Goal: Task Accomplishment & Management: Use online tool/utility

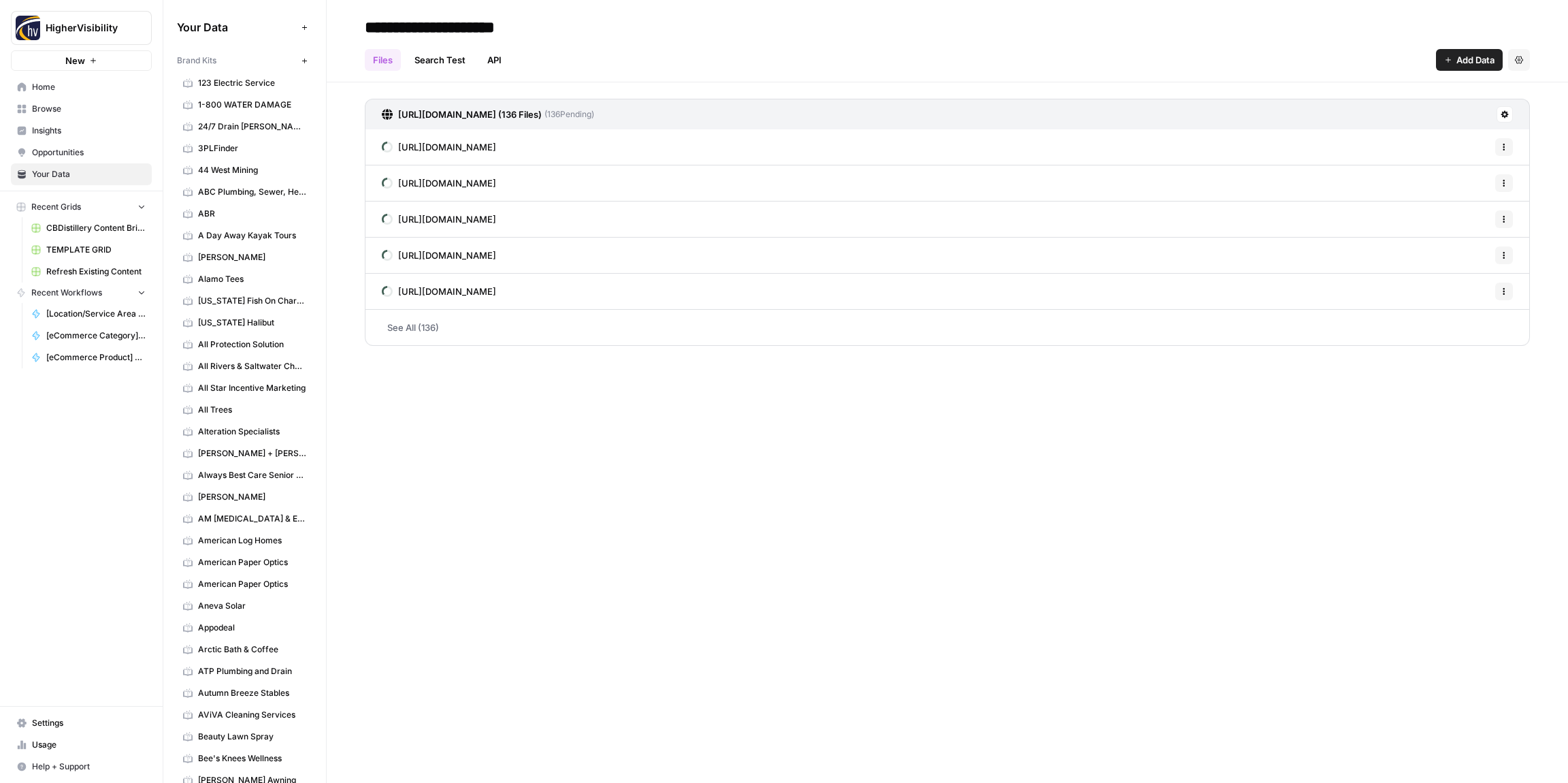
scroll to position [4832, 0]
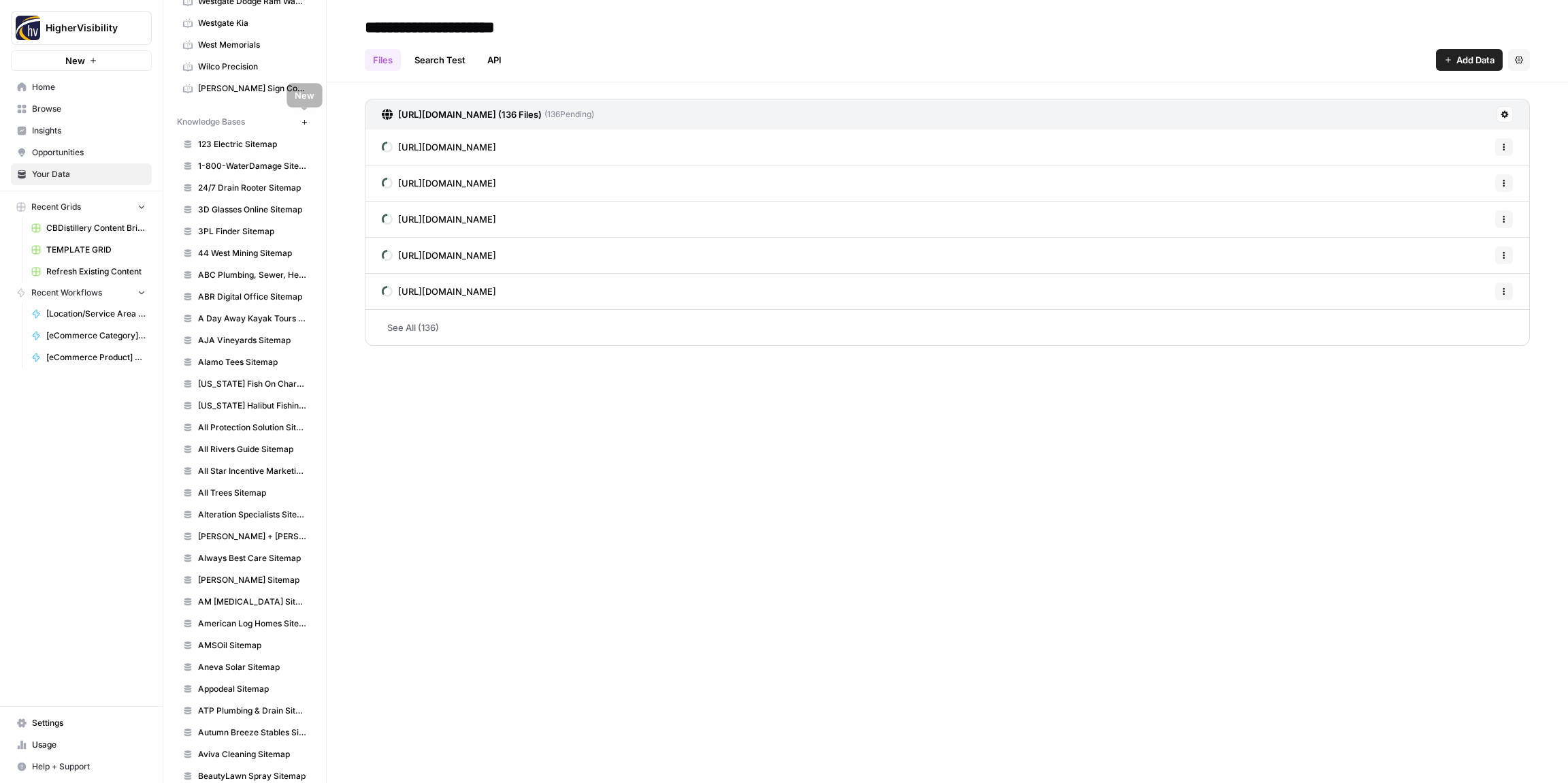
drag, startPoint x: 305, startPoint y: 120, endPoint x: 390, endPoint y: 122, distance: 85.0
click at [305, 120] on icon "button" at bounding box center [305, 122] width 8 height 8
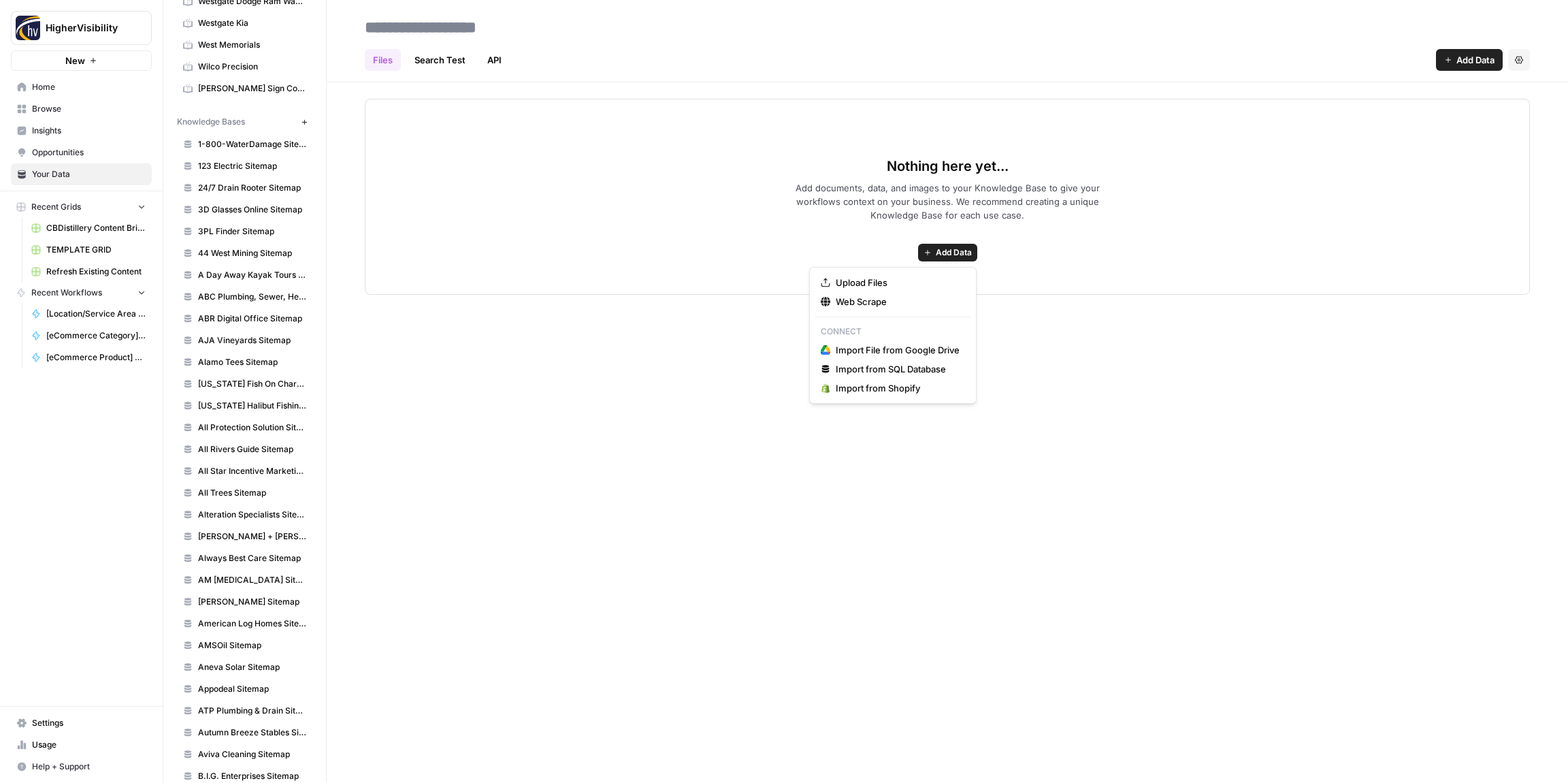
click at [932, 253] on button "Add Data" at bounding box center [948, 252] width 60 height 18
click at [874, 304] on span "Web Scrape" at bounding box center [898, 302] width 124 height 14
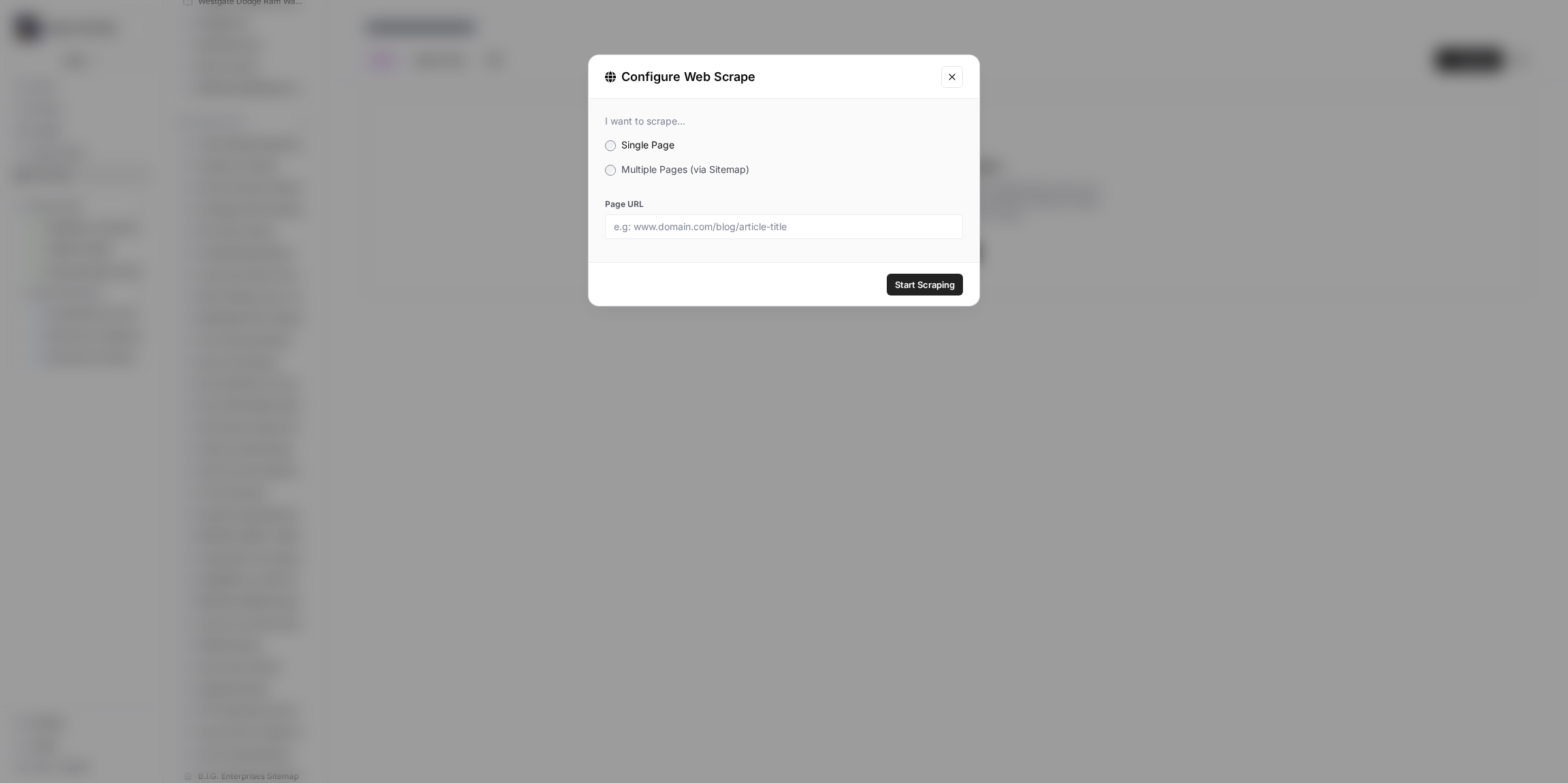
click at [628, 165] on span "Multiple Pages (via Sitemap)" at bounding box center [686, 169] width 128 height 11
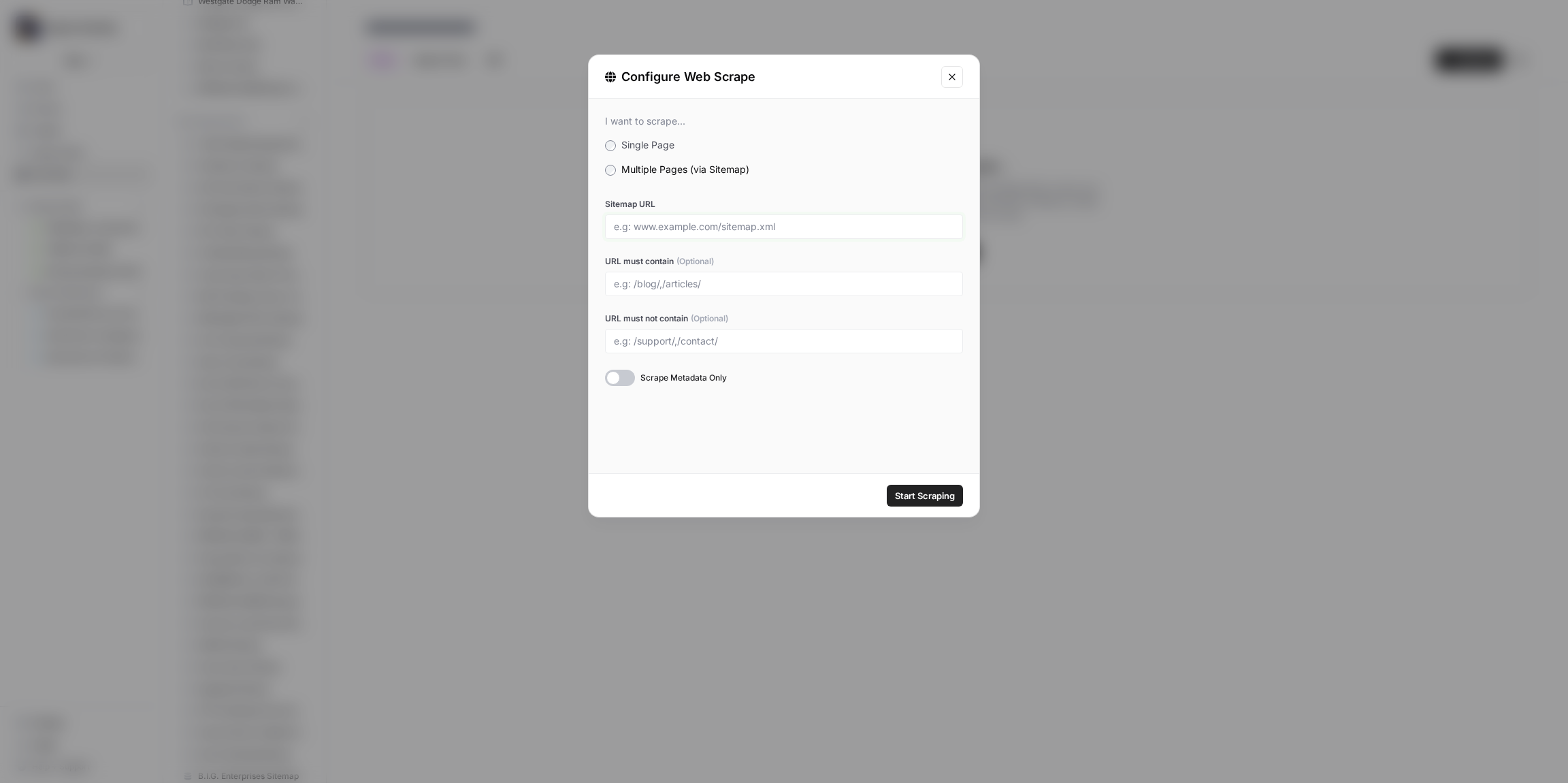
drag, startPoint x: 663, startPoint y: 227, endPoint x: 672, endPoint y: 234, distance: 11.4
click at [663, 227] on input "Sitemap URL" at bounding box center [784, 227] width 341 height 12
paste input "[URL][DOMAIN_NAME]"
type input "[URL][DOMAIN_NAME]"
click at [910, 497] on span "Start Scraping" at bounding box center [925, 496] width 60 height 14
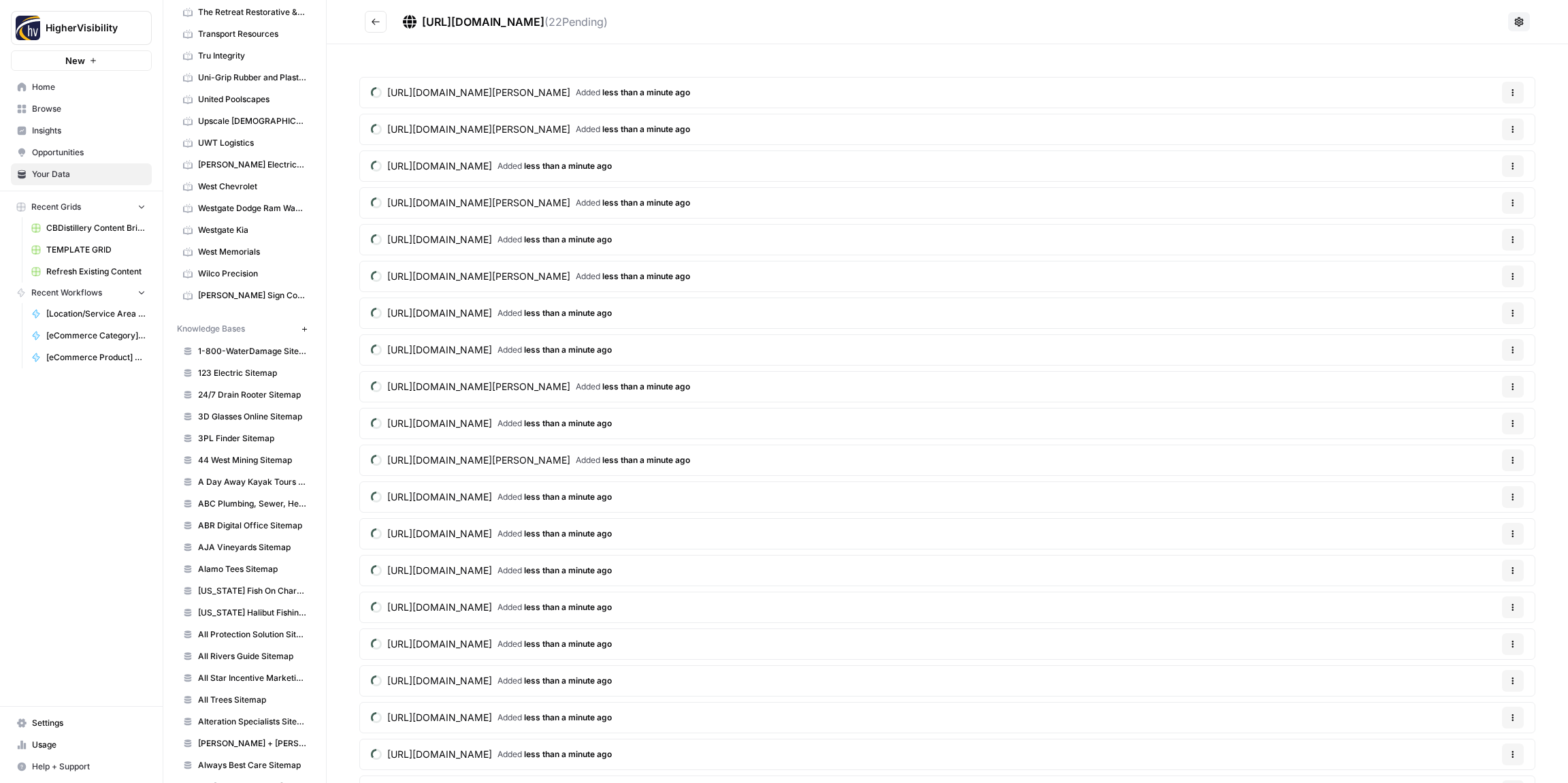
scroll to position [4553, 0]
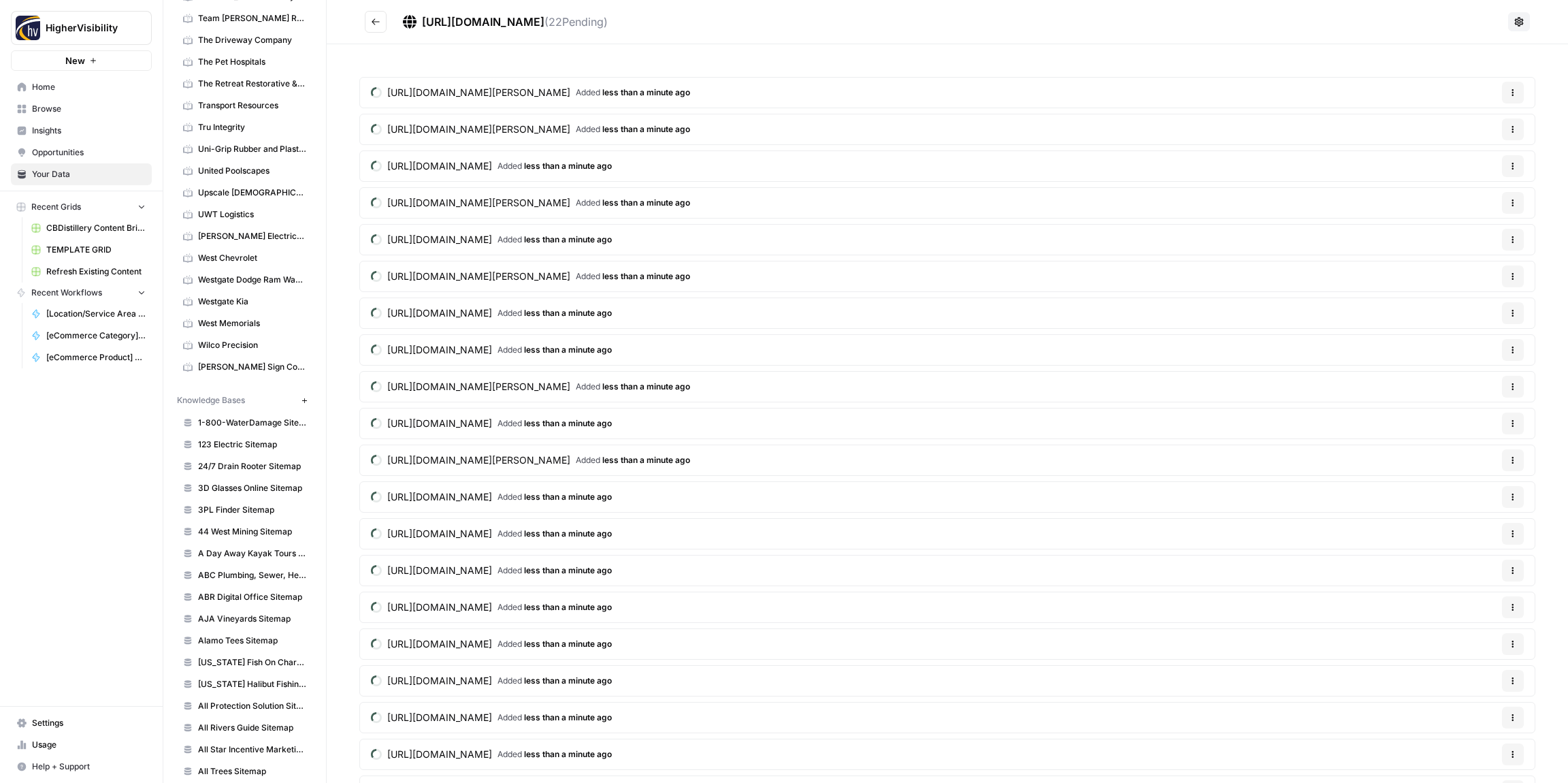
click at [379, 23] on icon "Go back" at bounding box center [376, 21] width 10 height 10
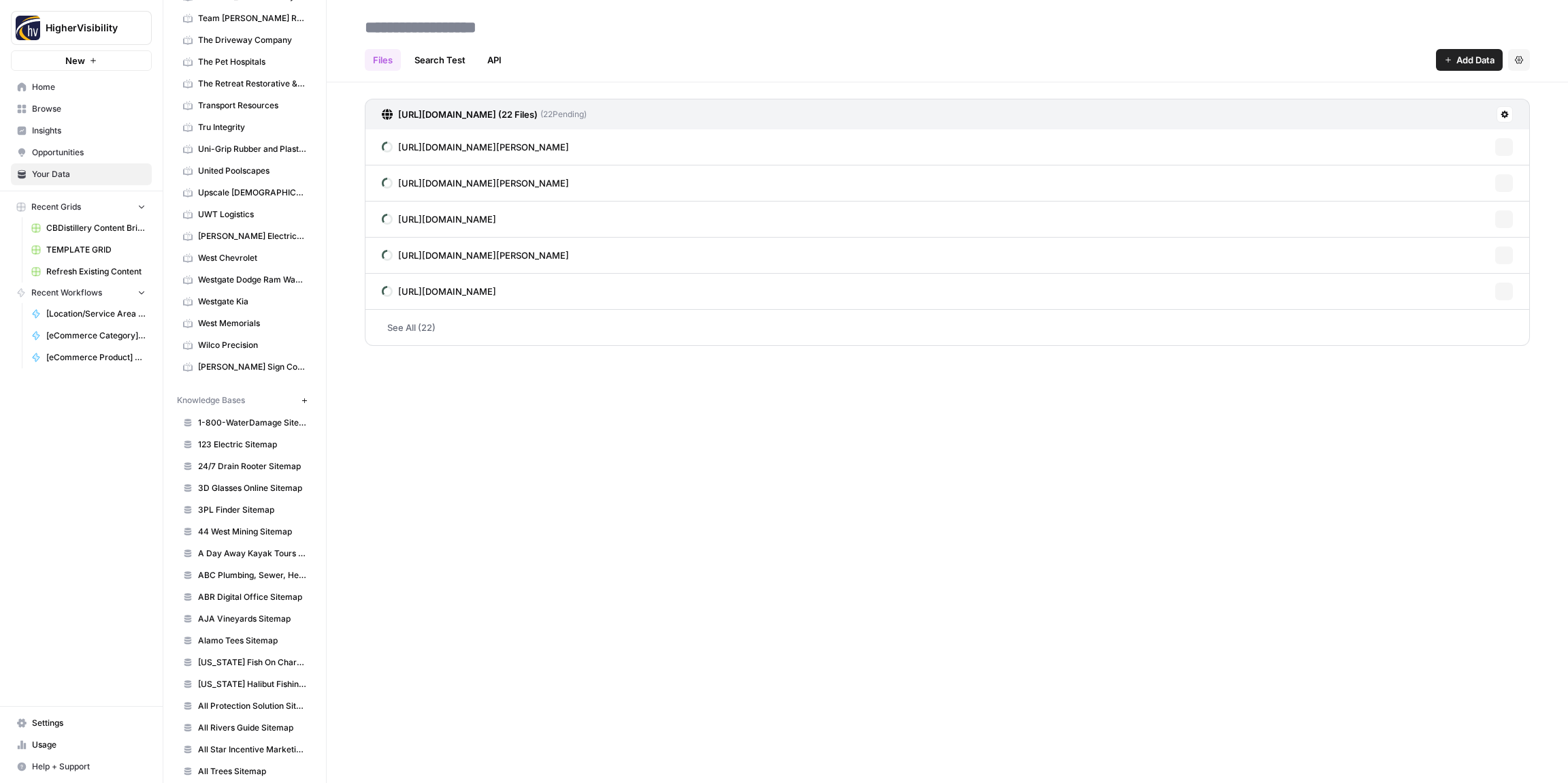
click at [396, 26] on input at bounding box center [468, 27] width 218 height 27
type input "**********"
click at [306, 399] on icon "button" at bounding box center [305, 400] width 8 height 8
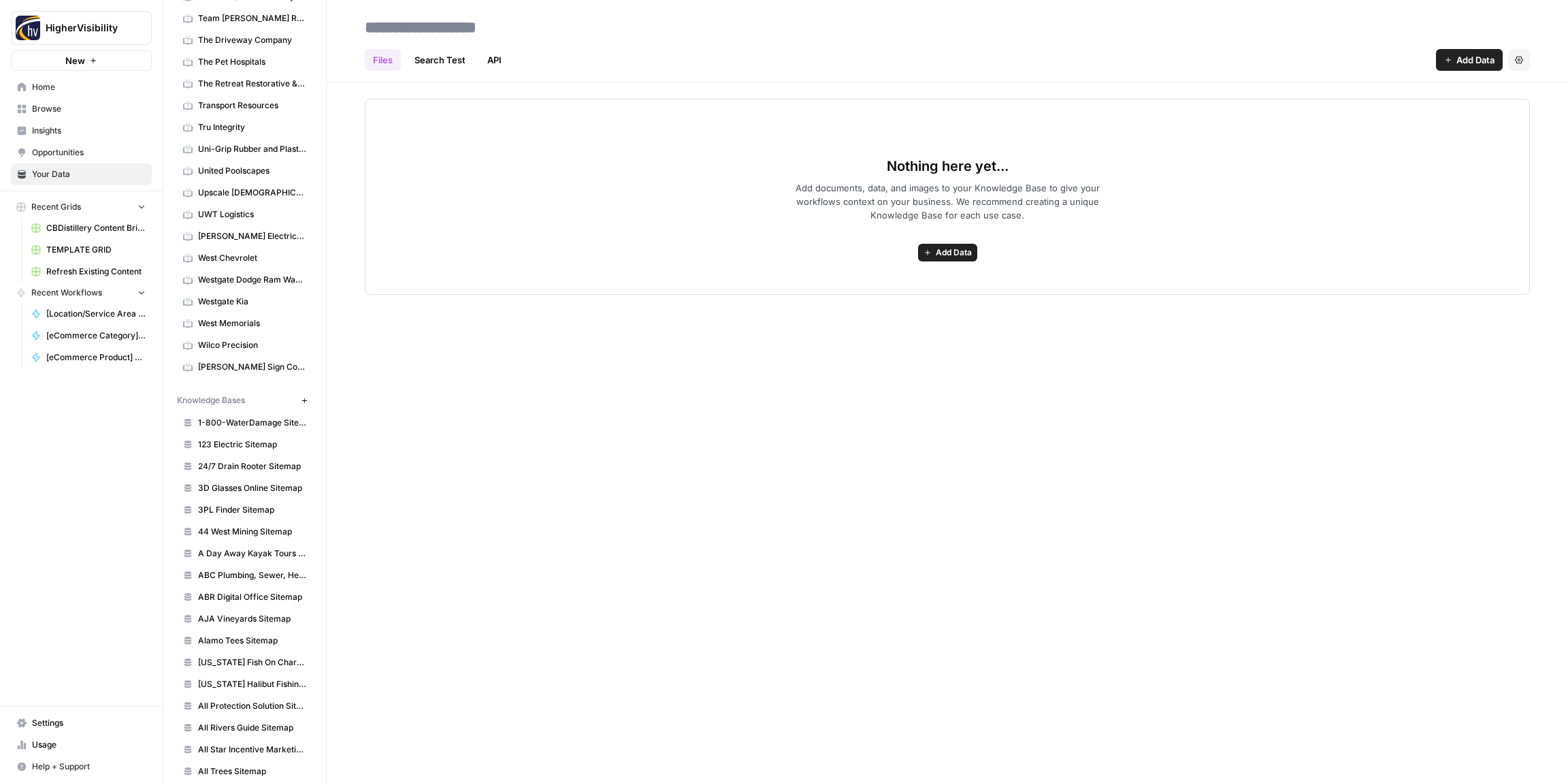
click at [958, 251] on span "Add Data" at bounding box center [953, 252] width 36 height 12
click at [893, 299] on span "Web Scrape" at bounding box center [898, 302] width 124 height 14
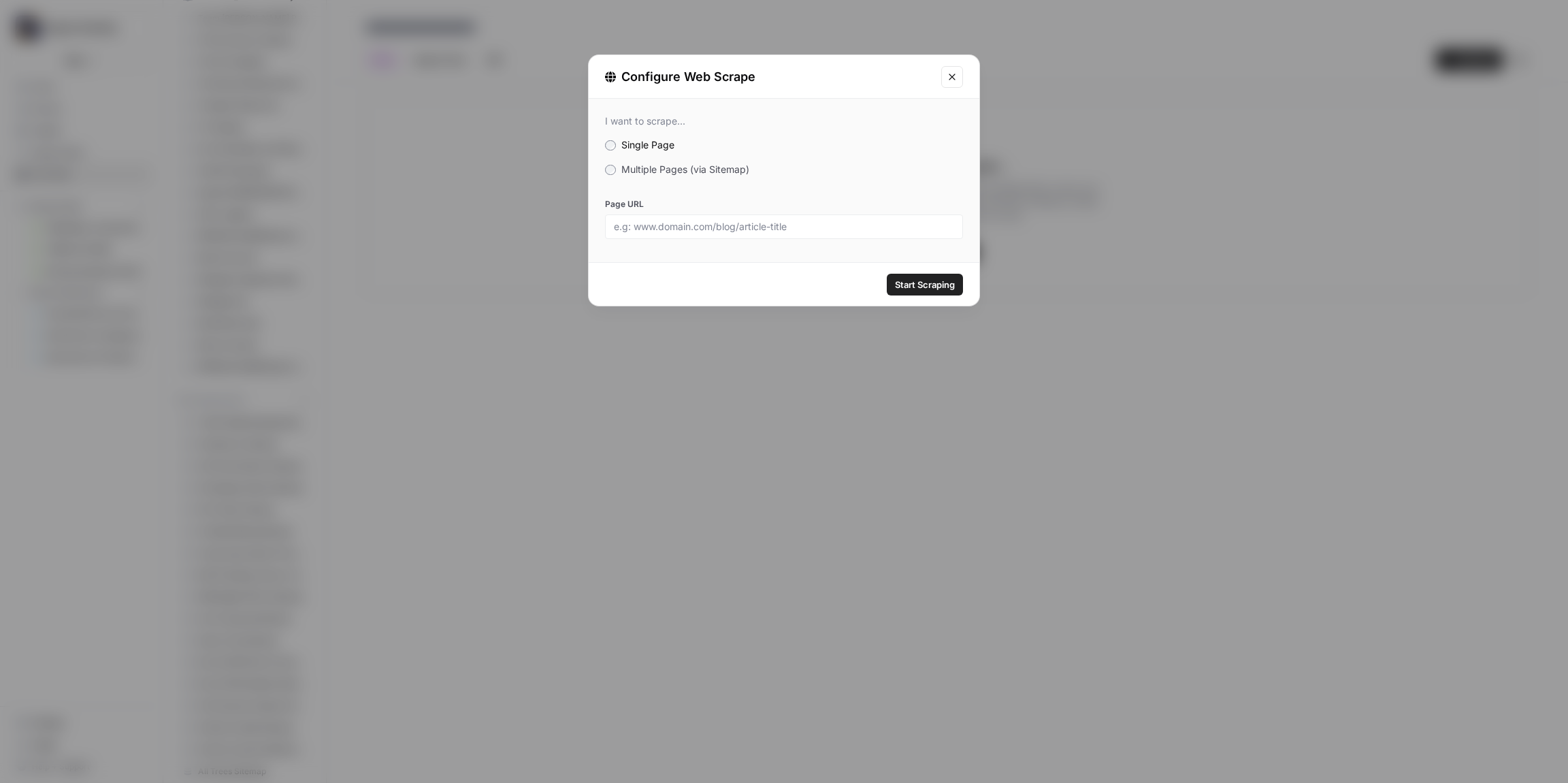
click at [652, 173] on span "Multiple Pages (via Sitemap)" at bounding box center [686, 169] width 128 height 11
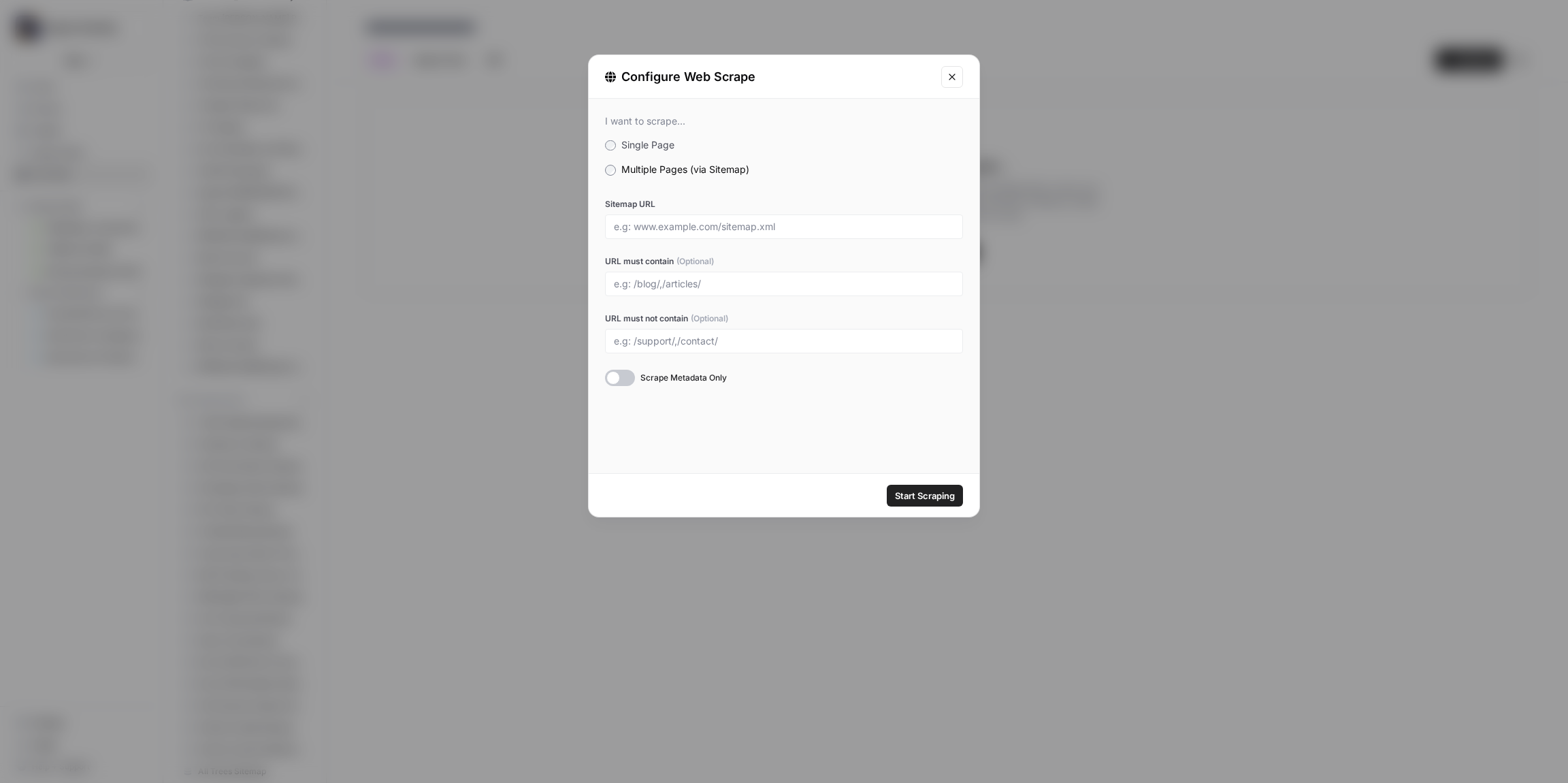
click at [663, 216] on div at bounding box center [784, 227] width 358 height 25
click at [662, 231] on input "Sitemap URL" at bounding box center [784, 227] width 341 height 12
paste input "[URL][DOMAIN_NAME]"
type input "[URL][DOMAIN_NAME]"
click at [911, 490] on span "Start Scraping" at bounding box center [925, 496] width 60 height 14
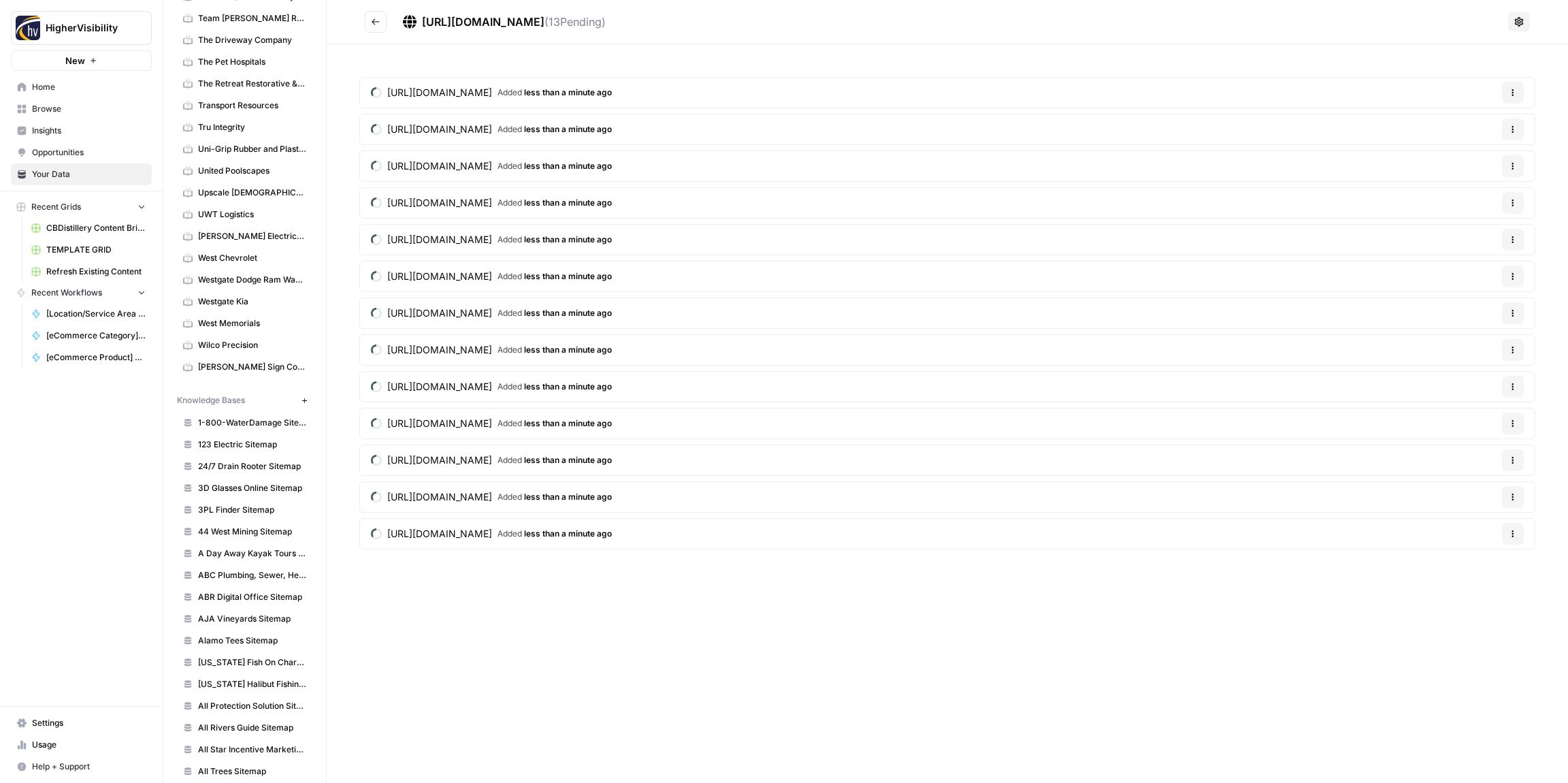
click at [375, 23] on icon "Go back" at bounding box center [376, 21] width 10 height 10
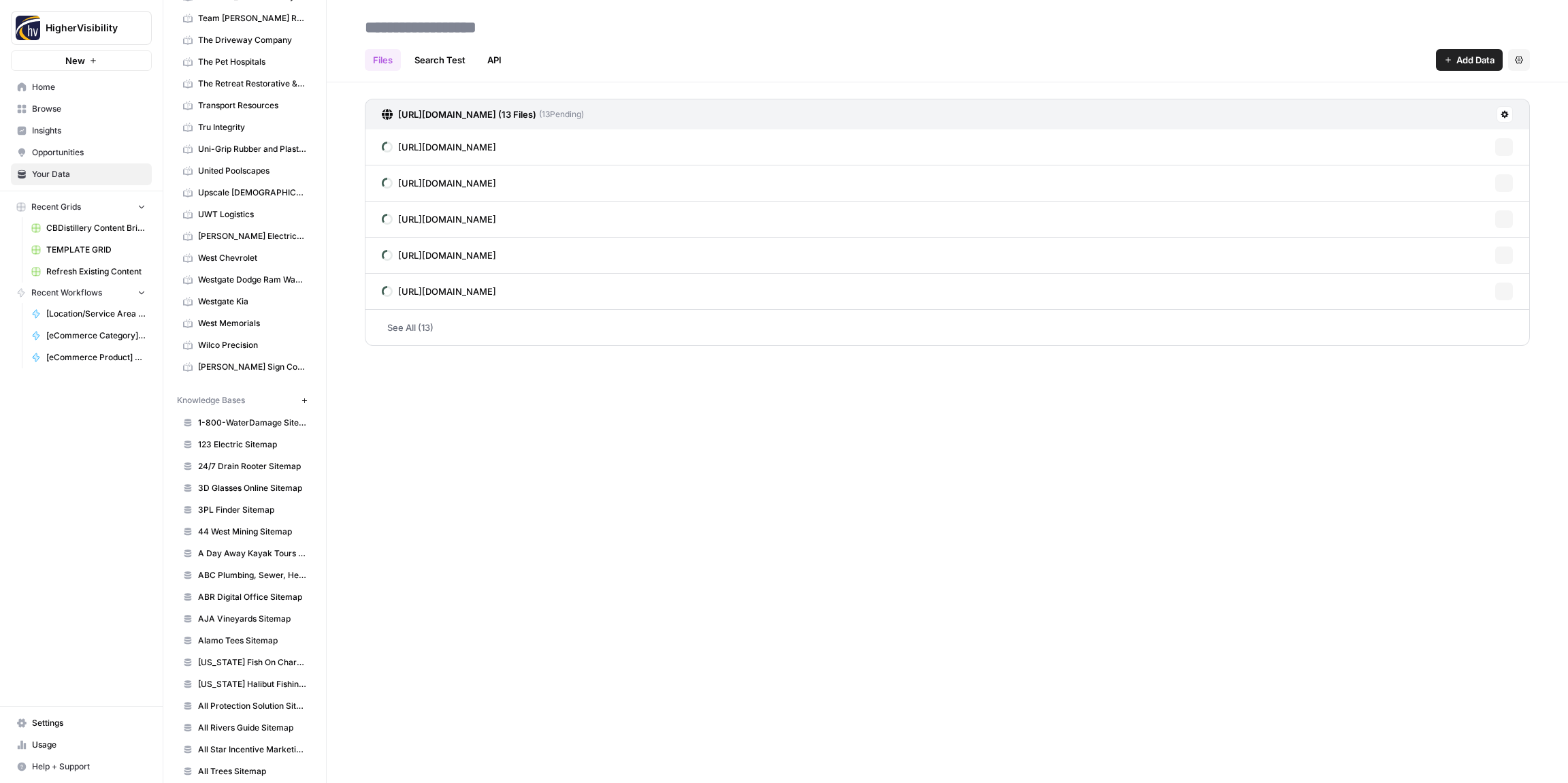
click at [409, 22] on input at bounding box center [468, 27] width 218 height 27
type input "**********"
click at [671, 33] on h2 "**********" at bounding box center [947, 27] width 1165 height 22
click at [307, 404] on button "New" at bounding box center [304, 400] width 17 height 17
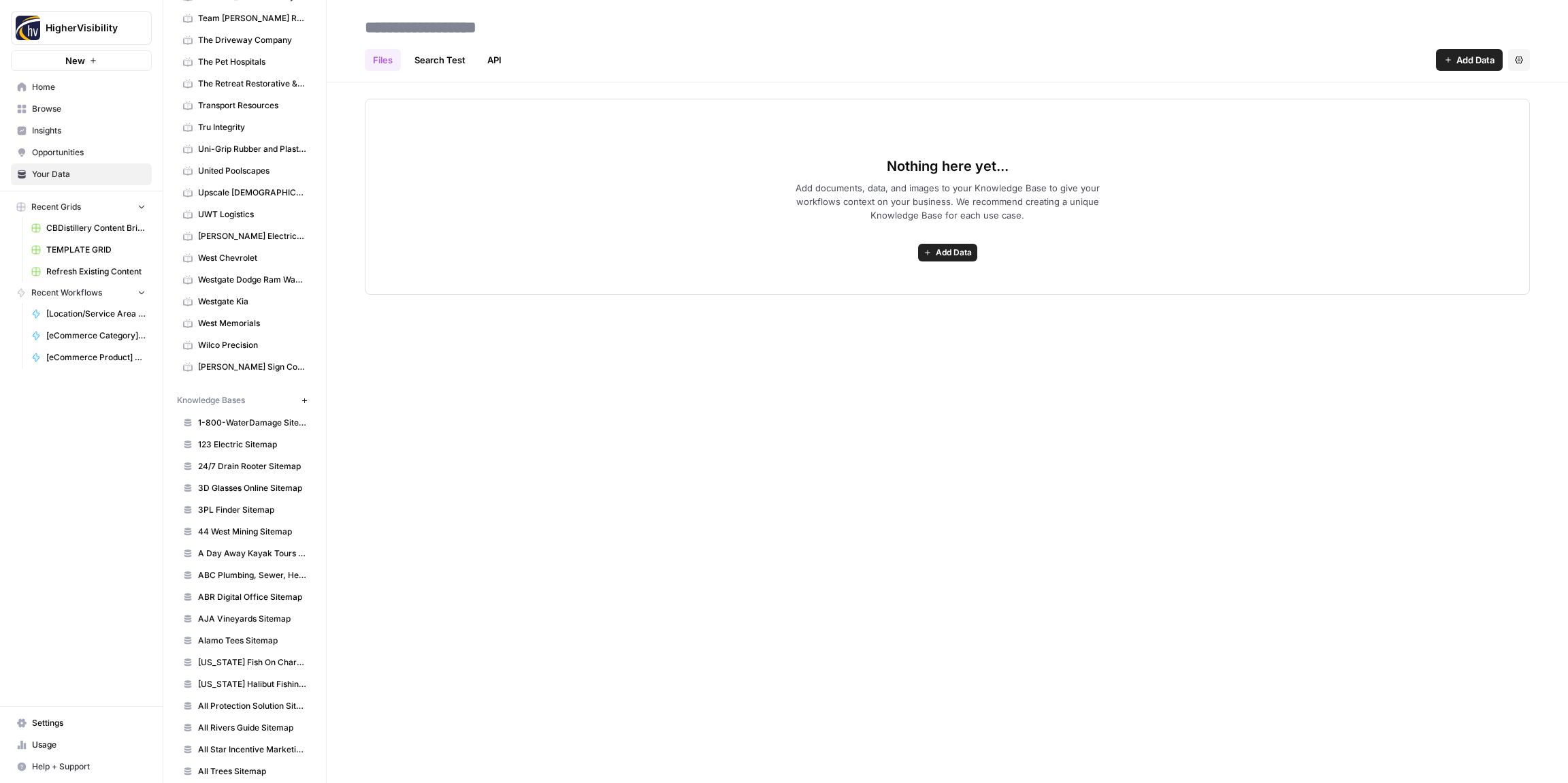
click at [972, 248] on button "Add Data" at bounding box center [948, 252] width 60 height 18
click at [904, 307] on span "Web Scrape" at bounding box center [898, 302] width 124 height 14
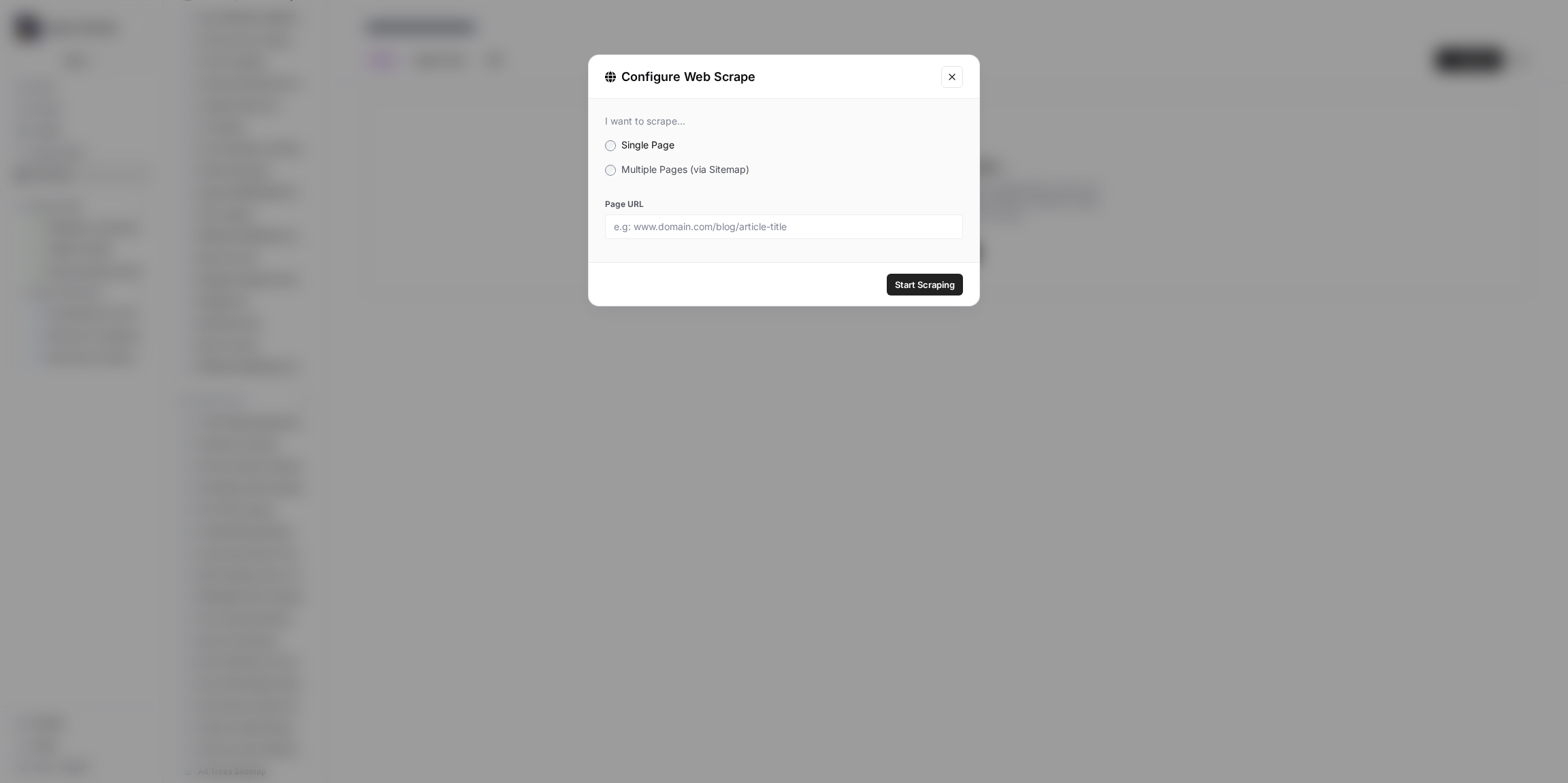
click at [635, 176] on div "I want to scrape... Single Page Multiple Pages (via Sitemap) Page URL" at bounding box center [784, 177] width 390 height 157
click at [632, 170] on span "Multiple Pages (via Sitemap)" at bounding box center [686, 169] width 128 height 11
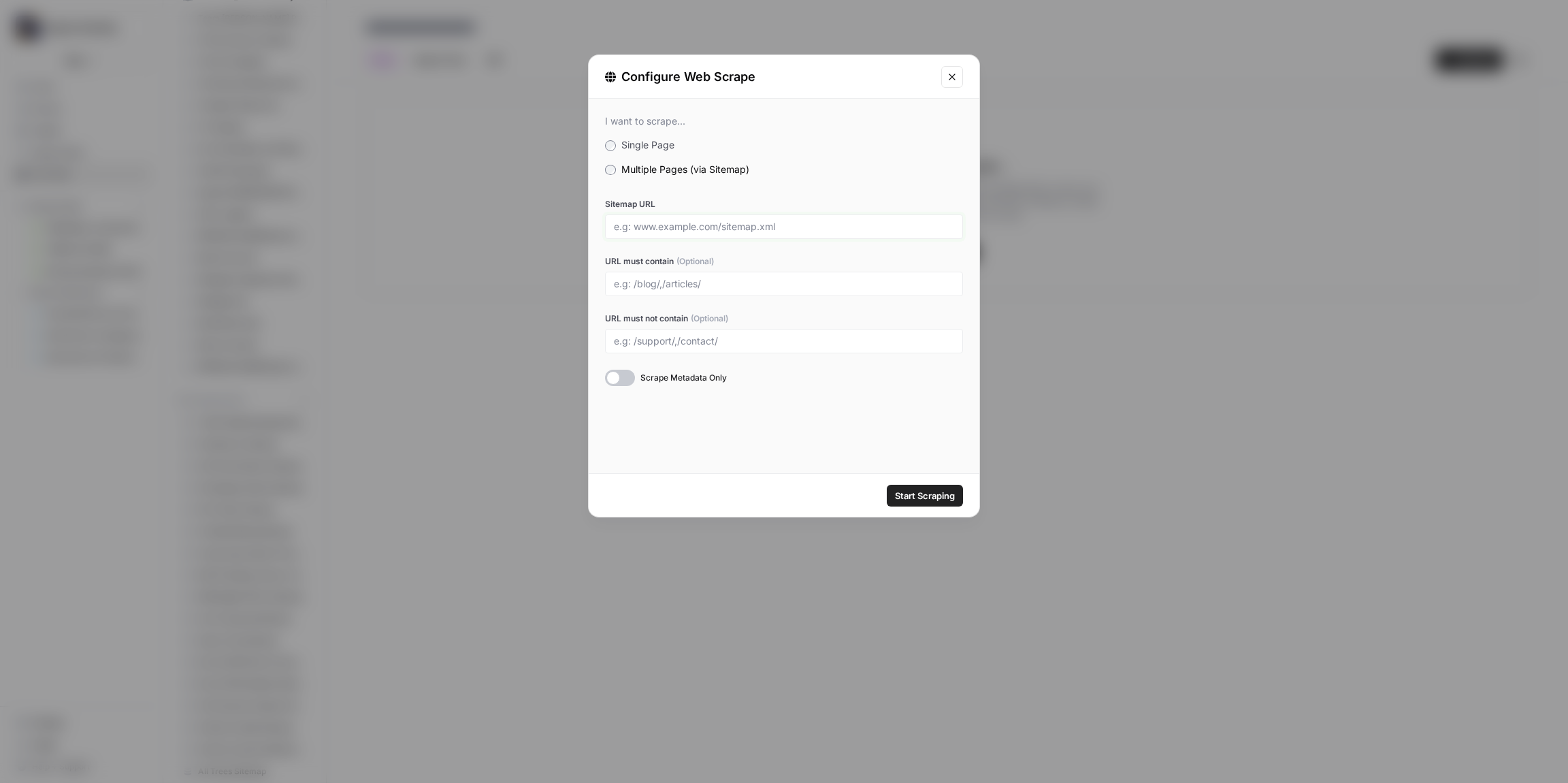
click at [645, 221] on input "Sitemap URL" at bounding box center [784, 227] width 341 height 12
paste input "[URL][DOMAIN_NAME]"
type input "[URL][DOMAIN_NAME]"
click at [925, 494] on span "Start Scraping" at bounding box center [925, 496] width 60 height 14
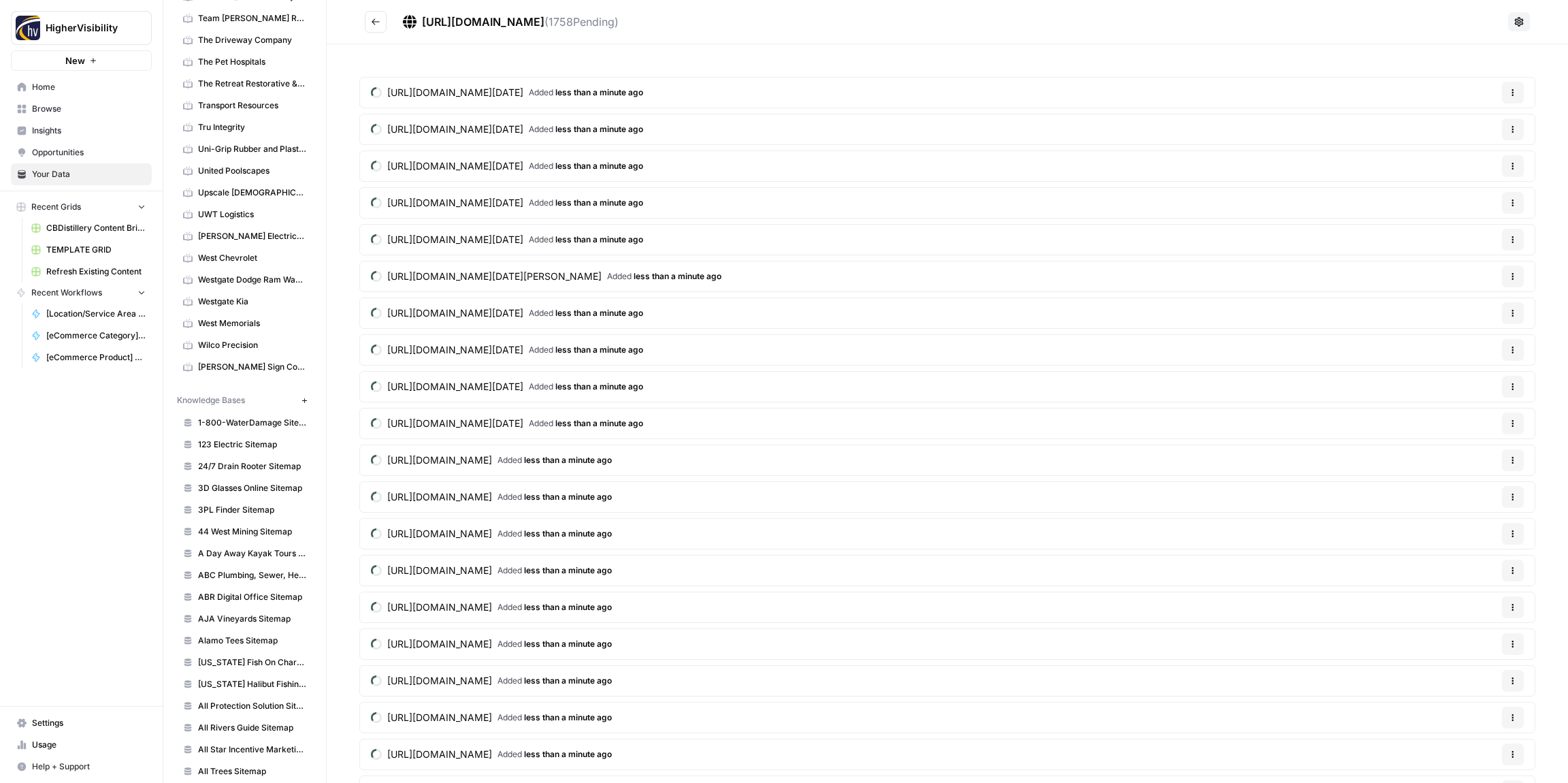
click at [378, 22] on icon "Go back" at bounding box center [376, 21] width 8 height 6
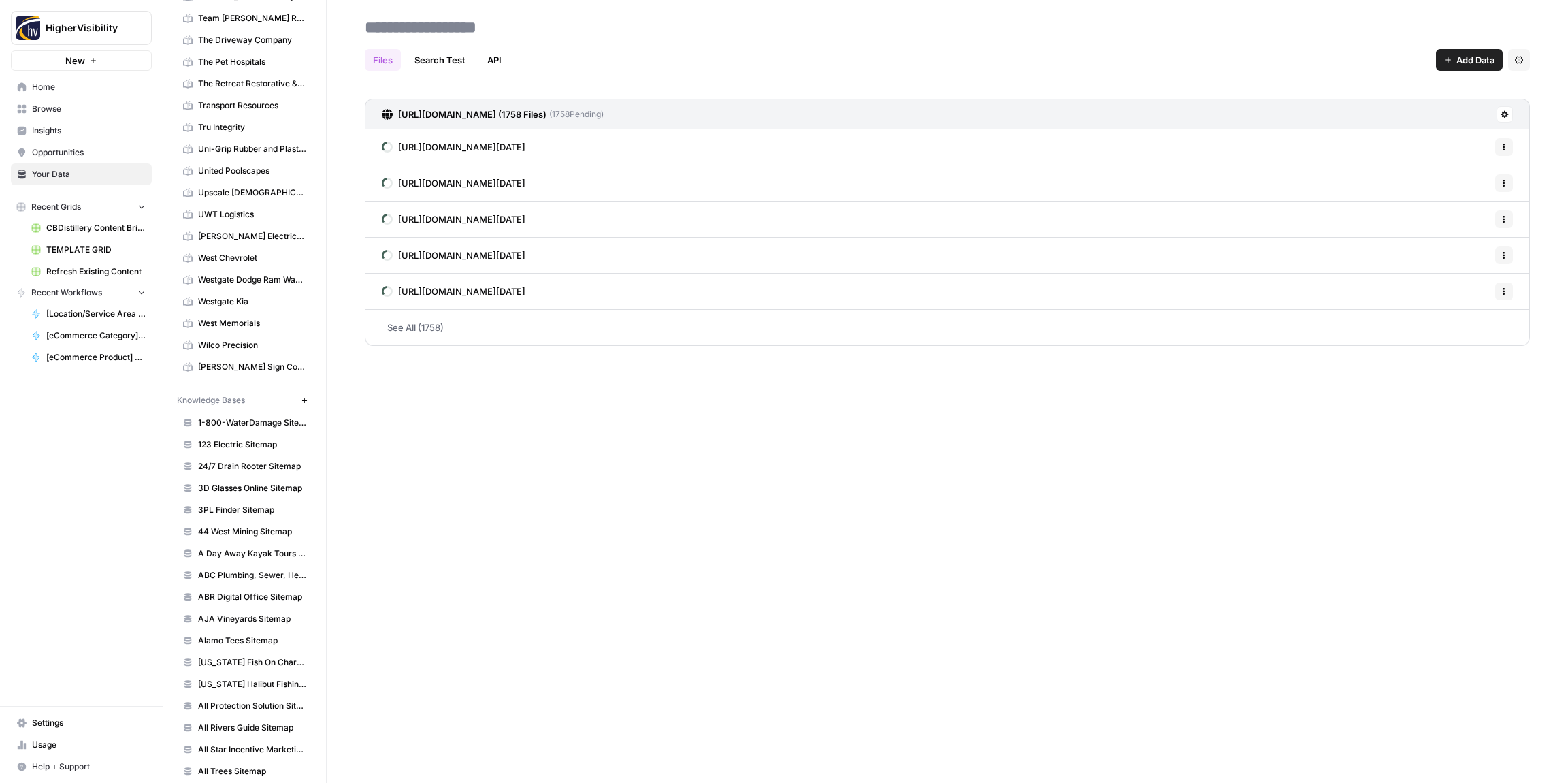
click at [424, 29] on input at bounding box center [468, 27] width 218 height 27
drag, startPoint x: 483, startPoint y: 26, endPoint x: 668, endPoint y: 31, distance: 185.1
click at [668, 30] on h2 "**********" at bounding box center [947, 27] width 1165 height 22
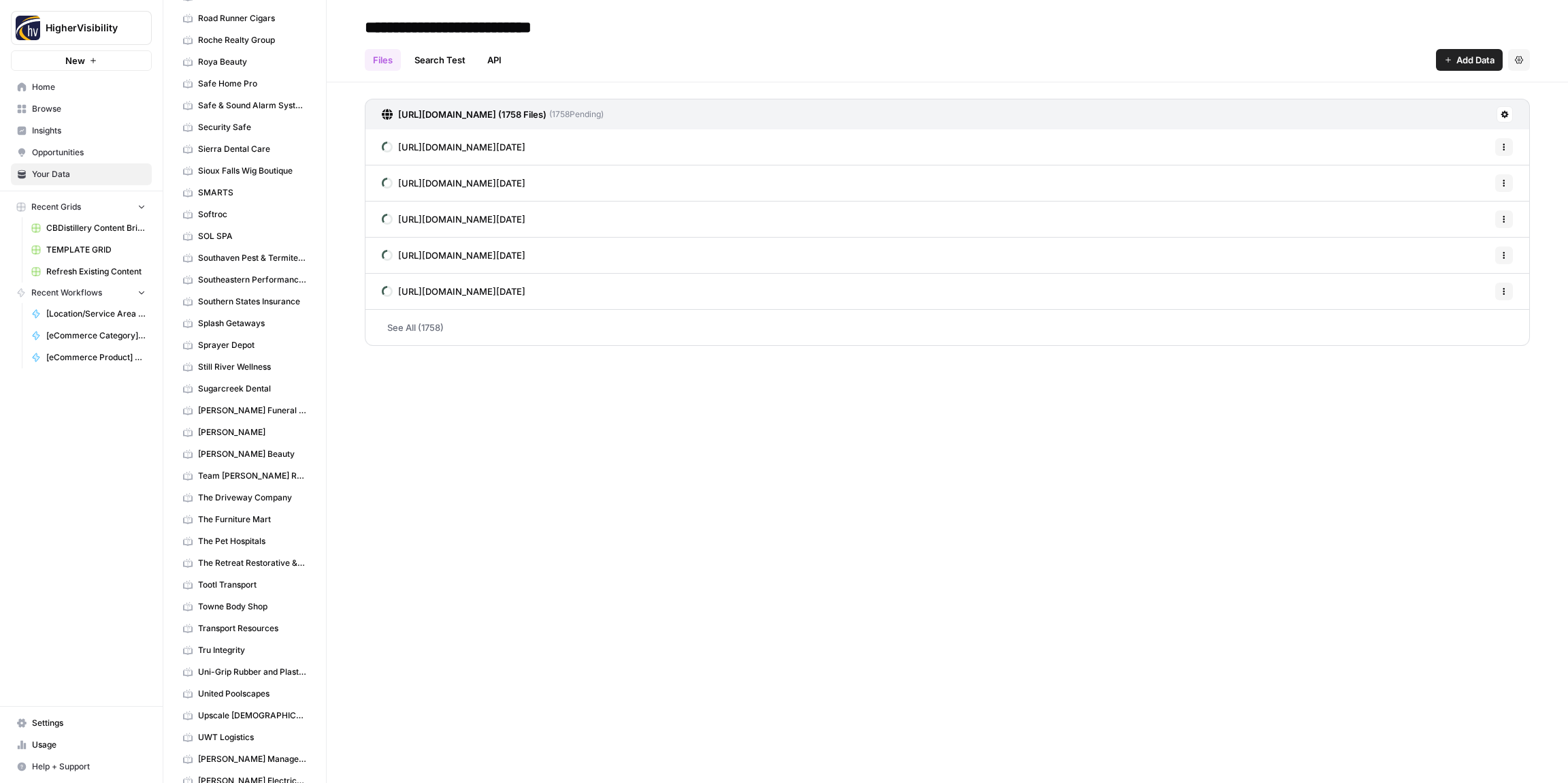
scroll to position [5011, 0]
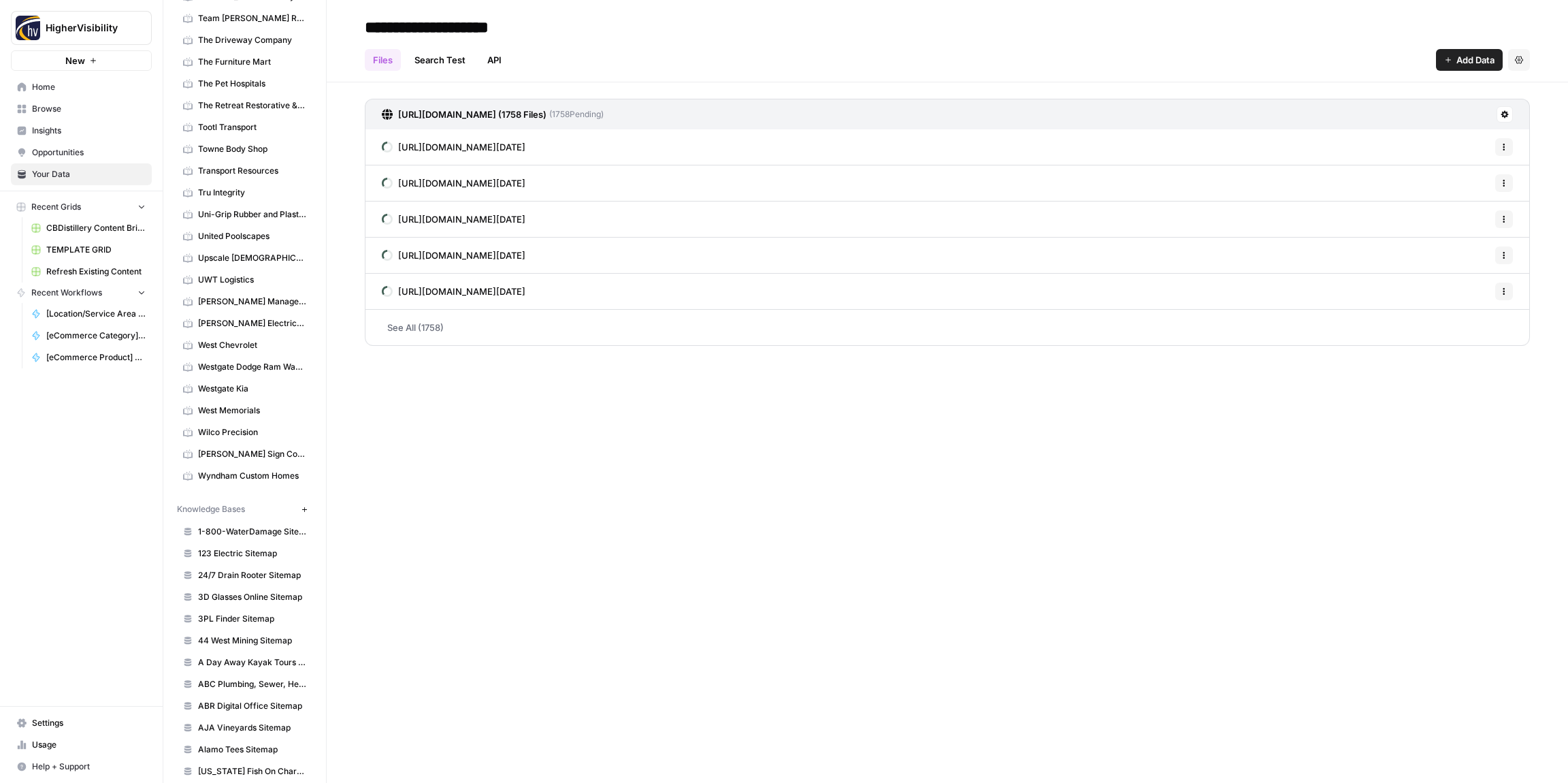
type input "**********"
click at [718, 39] on div "Files Search Test API Add Data Settings" at bounding box center [947, 54] width 1165 height 32
click at [302, 510] on icon "button" at bounding box center [305, 510] width 8 height 8
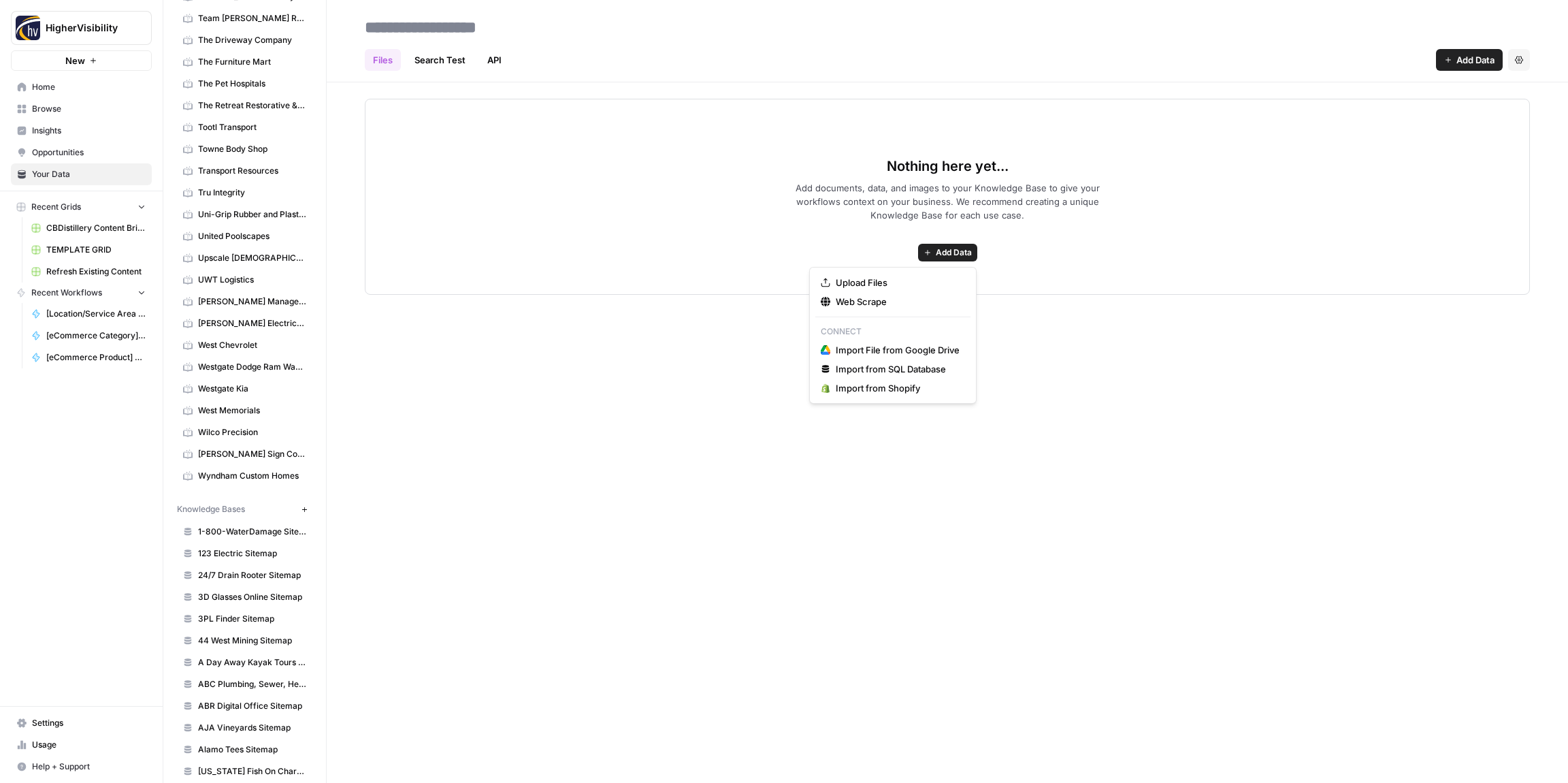
click at [924, 250] on icon "button" at bounding box center [927, 252] width 8 height 8
click at [891, 300] on span "Web Scrape" at bounding box center [898, 302] width 124 height 14
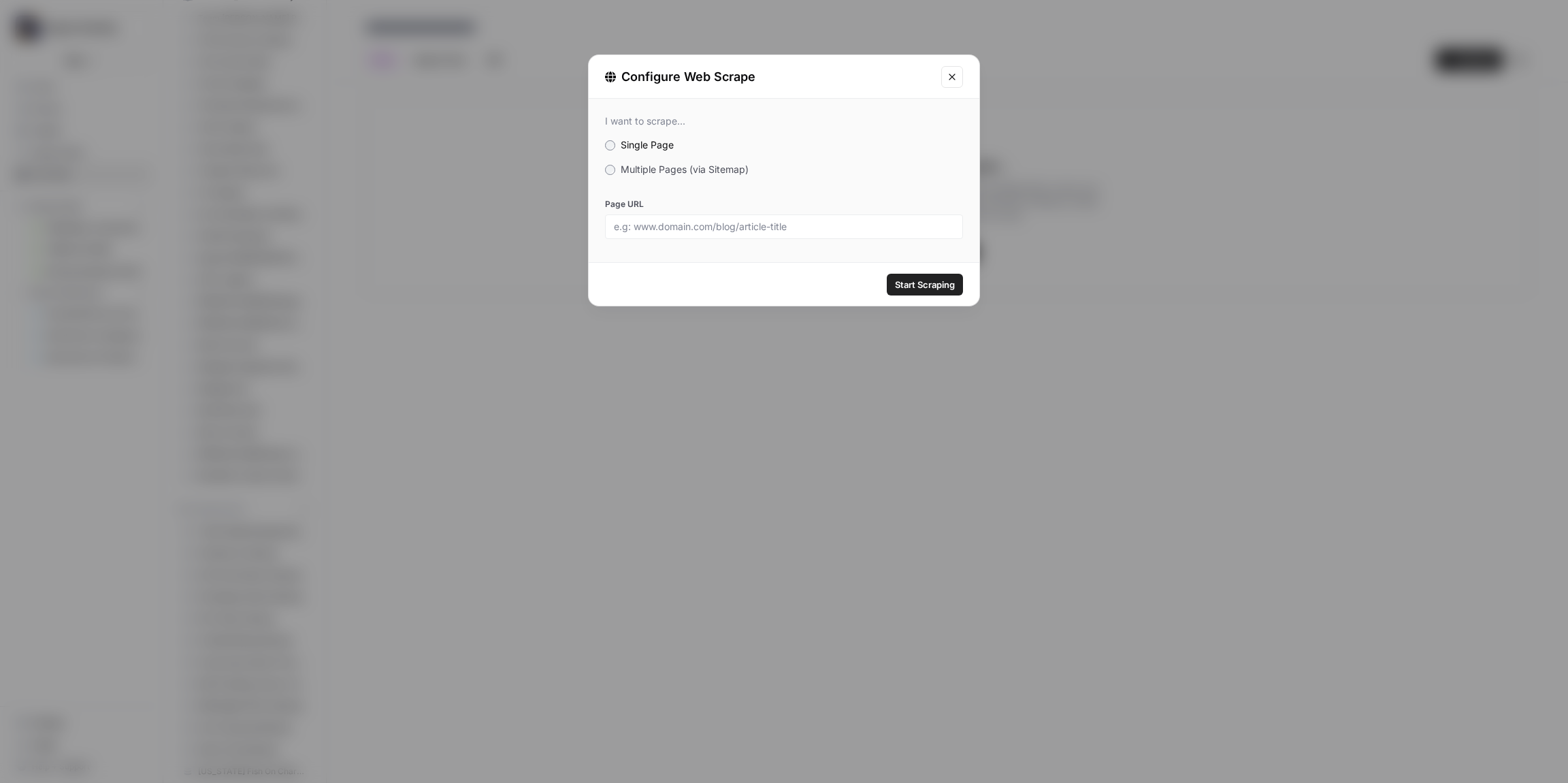
click at [635, 170] on span "Multiple Pages (via Sitemap)" at bounding box center [685, 169] width 128 height 11
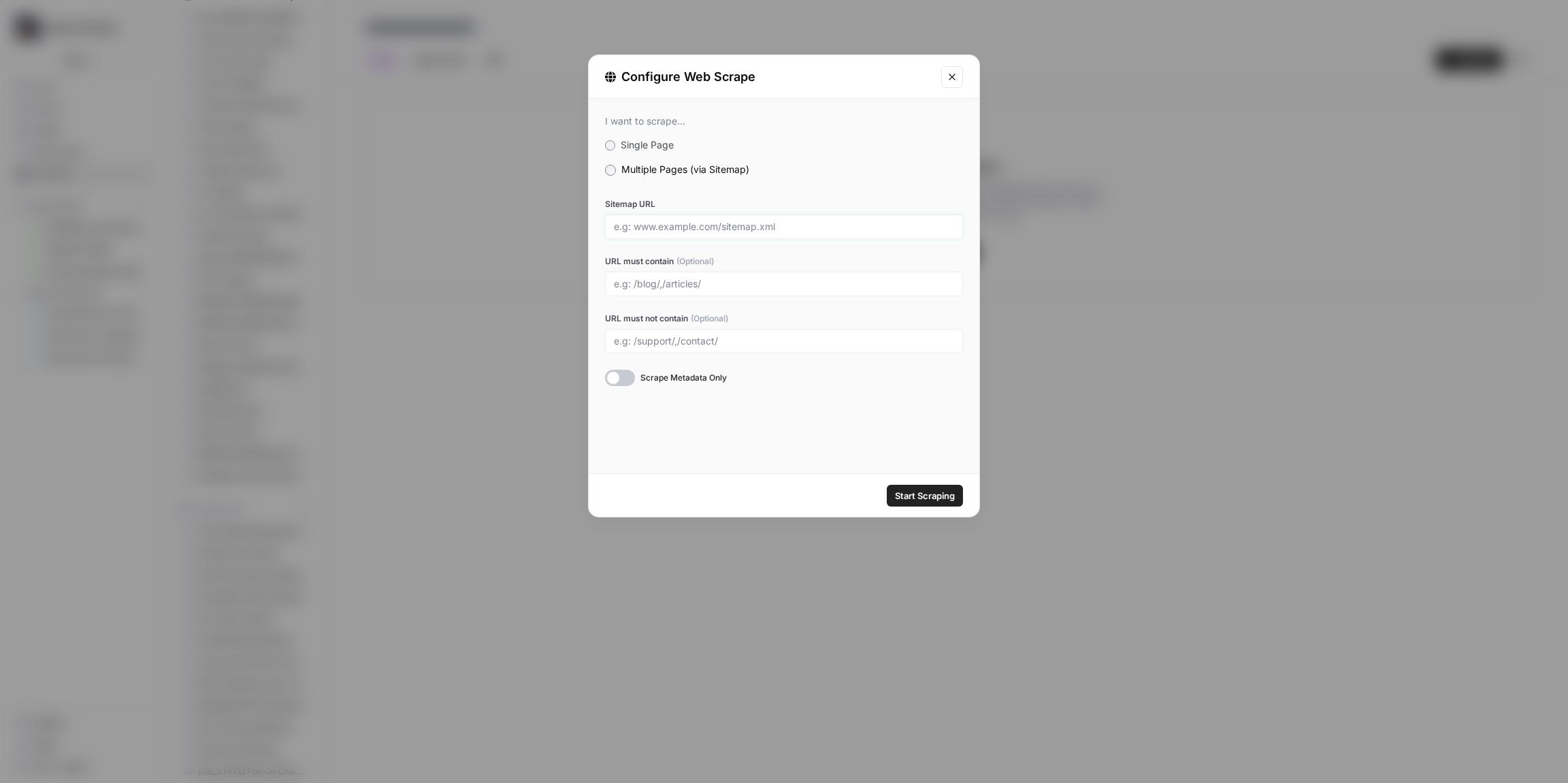
click at [626, 221] on input "Sitemap URL" at bounding box center [784, 227] width 341 height 12
paste input "[URL][DOMAIN_NAME]"
type input "[URL][DOMAIN_NAME]"
click at [930, 495] on span "Start Scraping" at bounding box center [925, 496] width 60 height 14
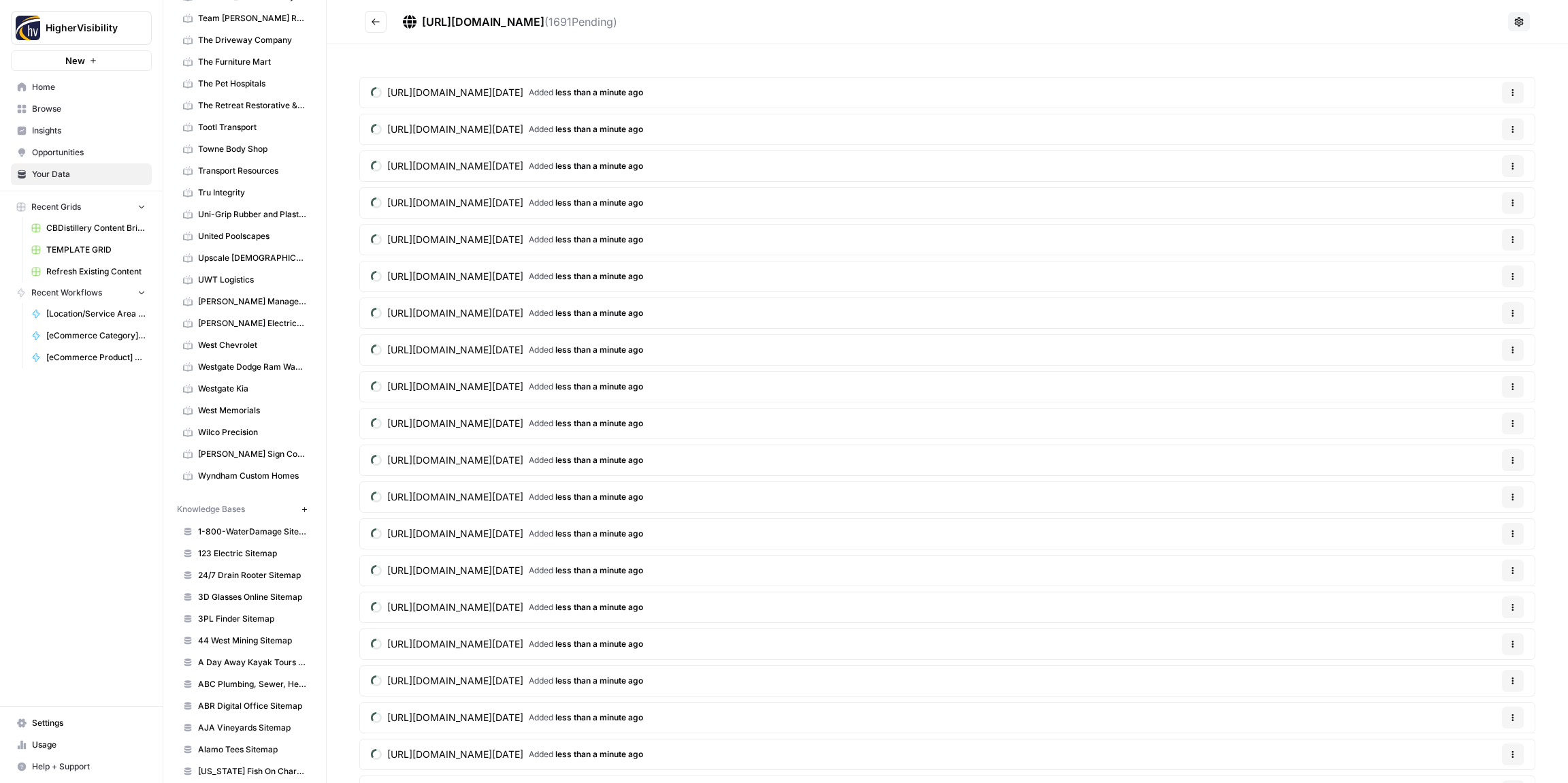
click at [372, 23] on icon "Go back" at bounding box center [376, 21] width 10 height 10
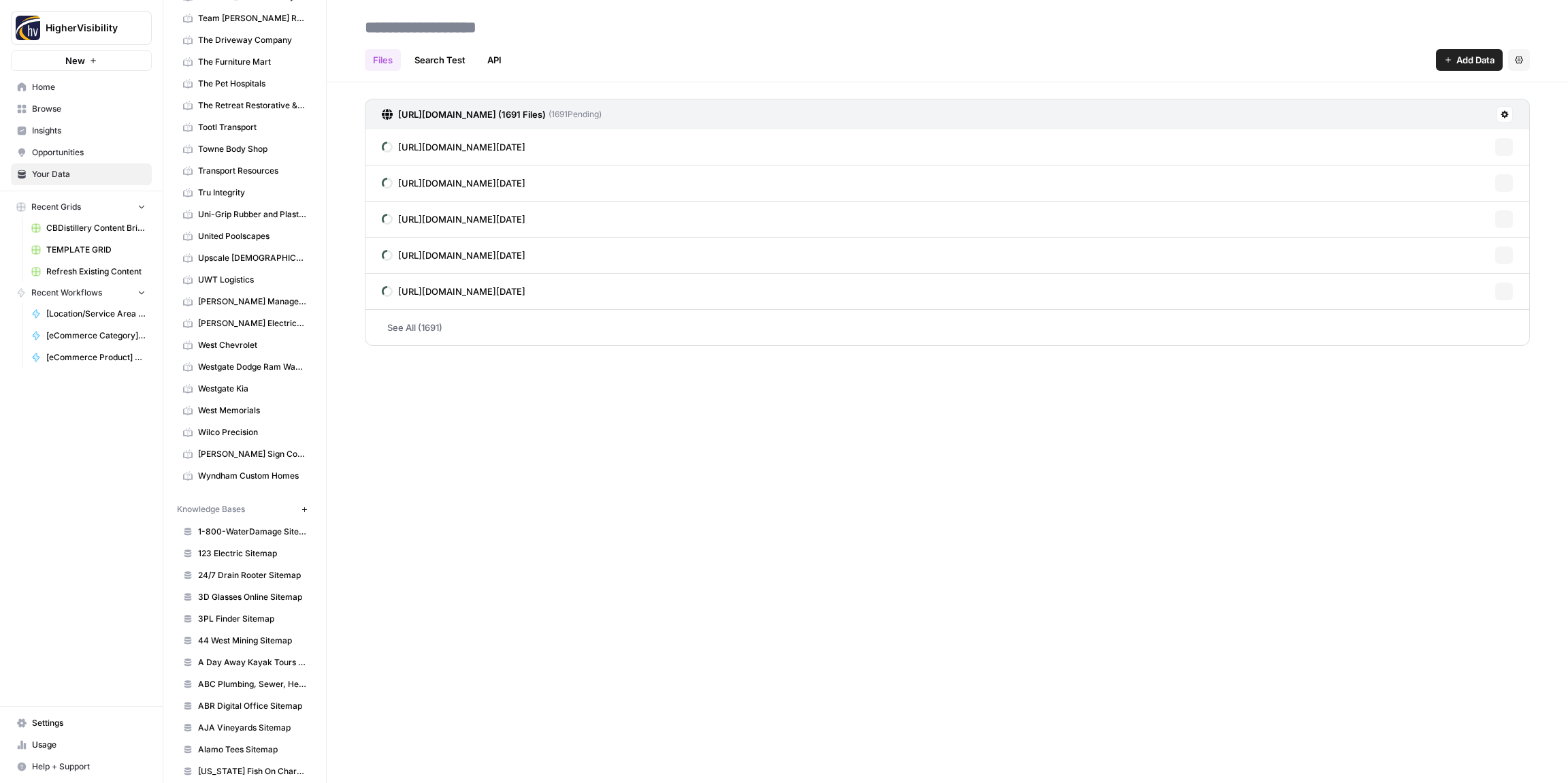
click at [412, 25] on input at bounding box center [468, 27] width 218 height 27
drag, startPoint x: 544, startPoint y: 27, endPoint x: 870, endPoint y: 38, distance: 326.2
click at [870, 39] on header "**********" at bounding box center [947, 41] width 1241 height 82
type input "**********"
click at [866, 25] on h2 "**********" at bounding box center [947, 27] width 1165 height 22
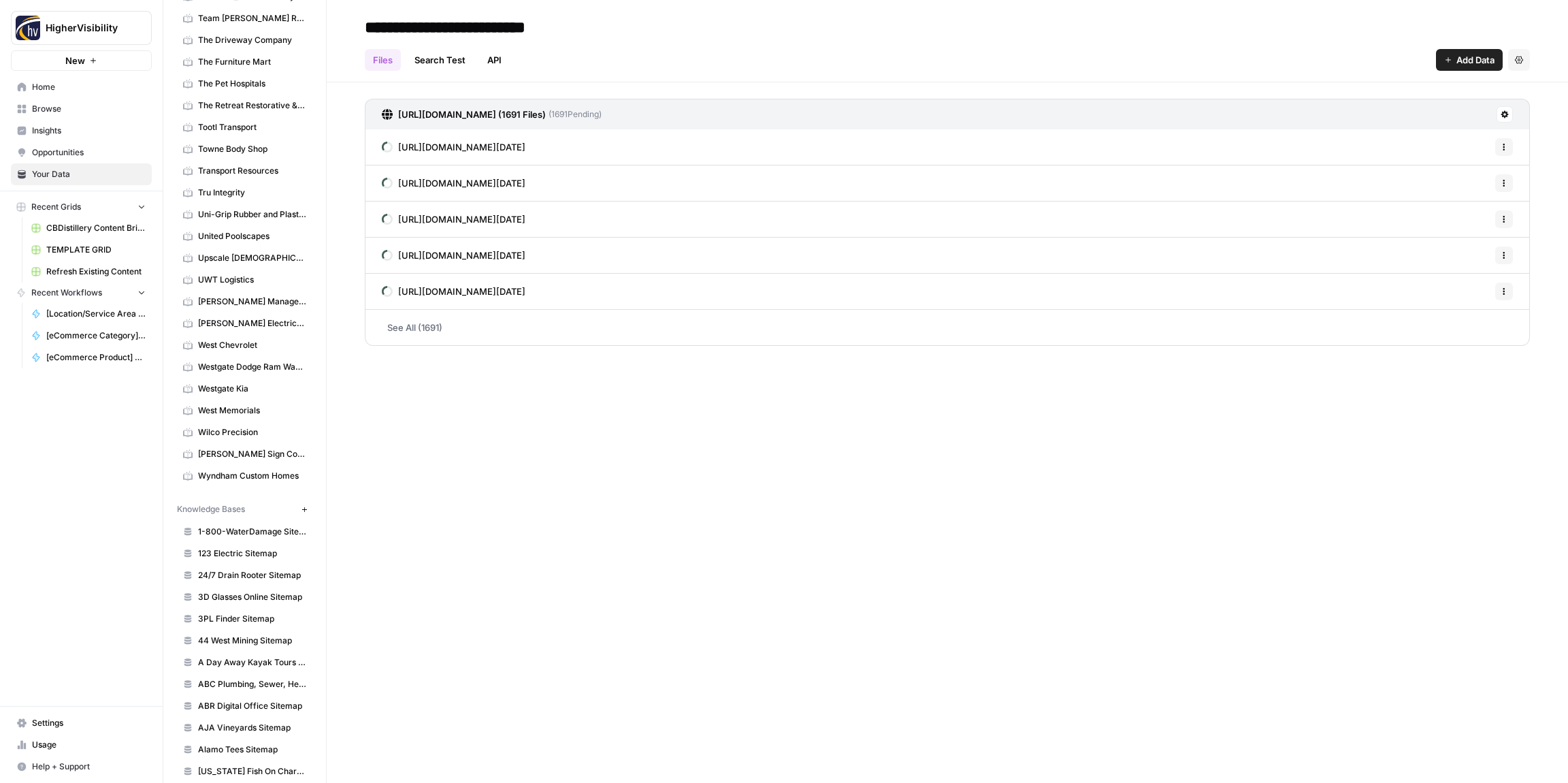
scroll to position [4998, 0]
click at [303, 523] on icon "button" at bounding box center [305, 522] width 8 height 8
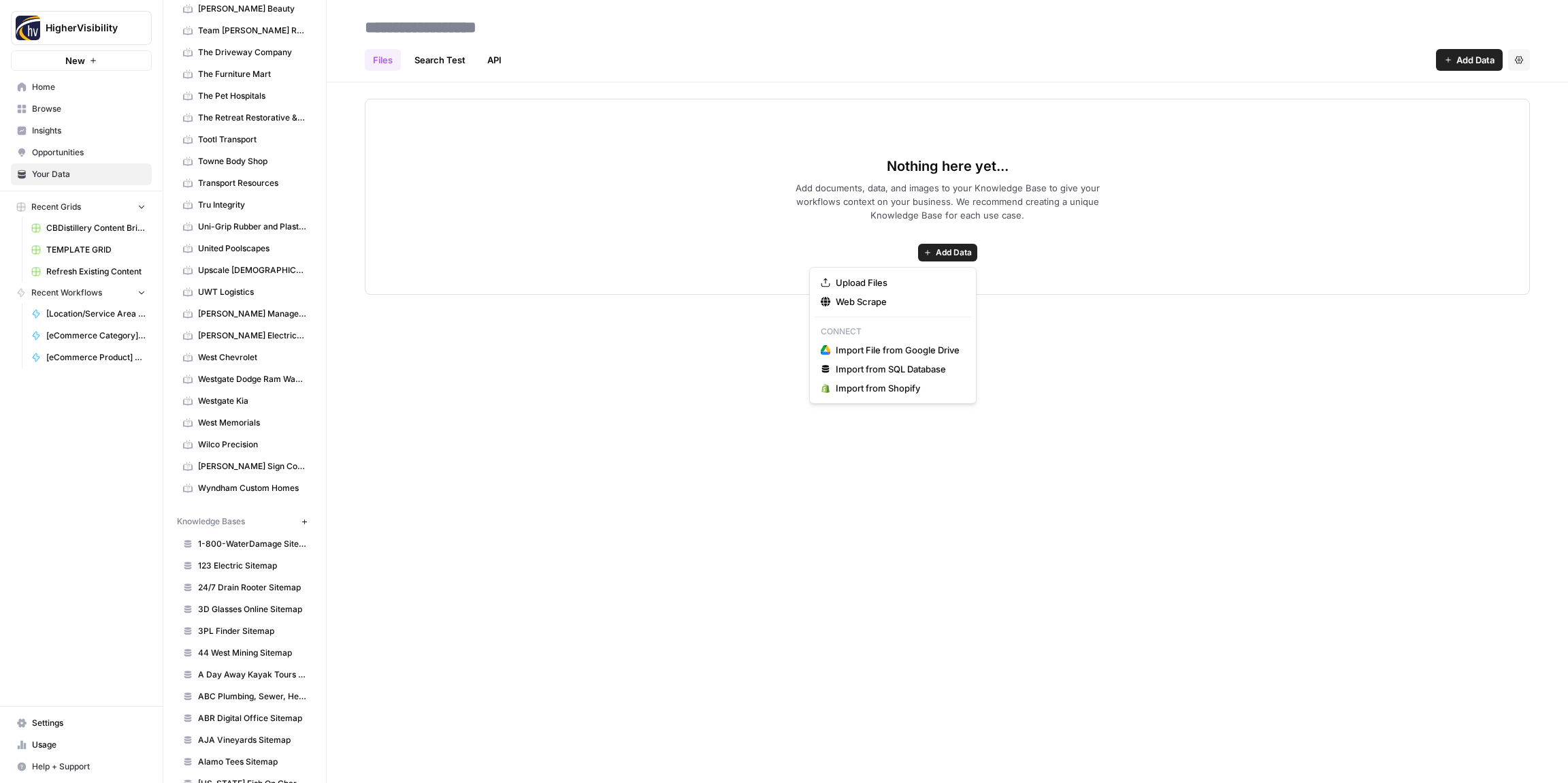
click at [967, 251] on span "Add Data" at bounding box center [953, 252] width 36 height 12
click at [919, 302] on span "Web Scrape" at bounding box center [898, 302] width 124 height 14
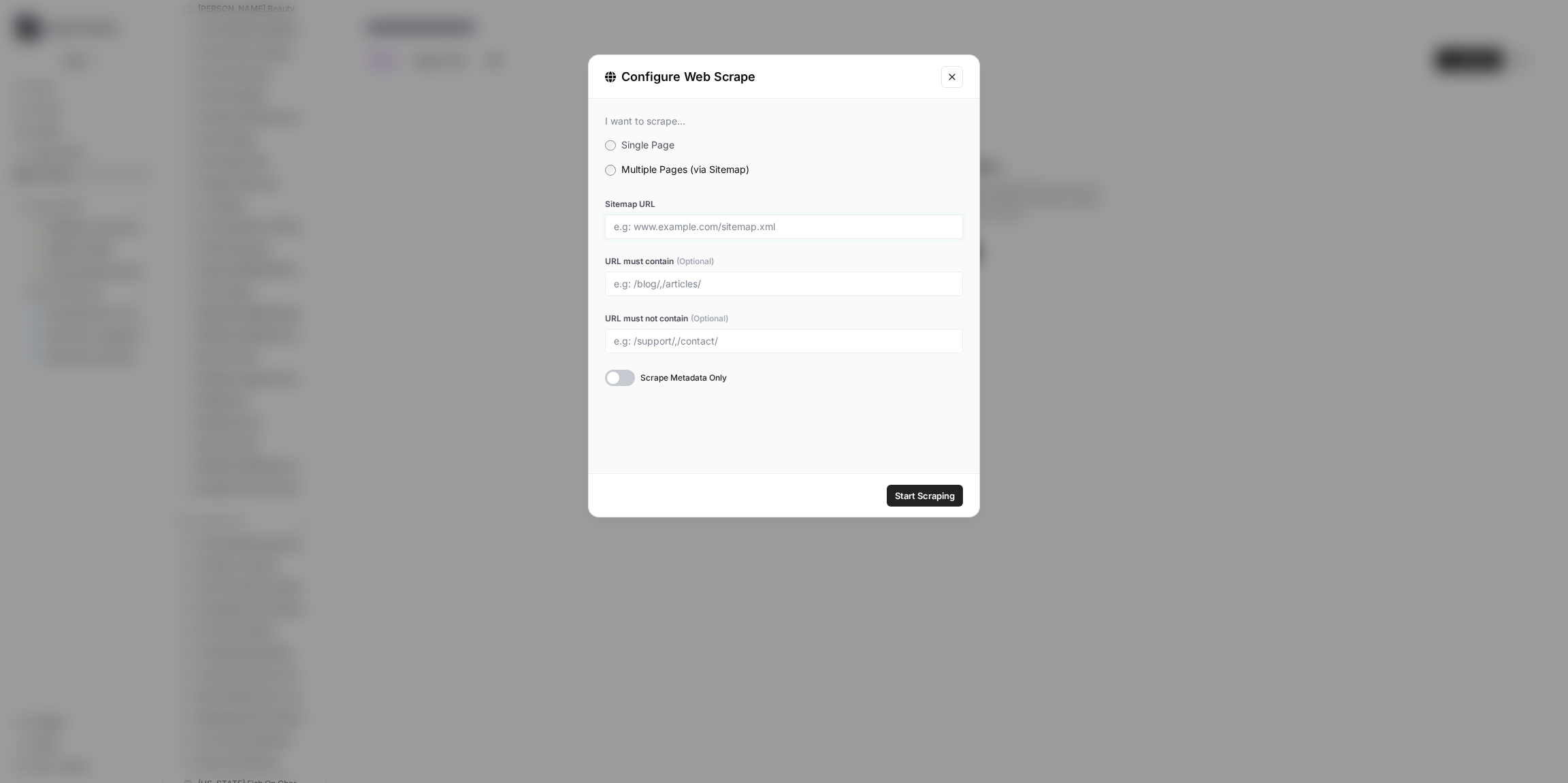
click at [658, 221] on input "Sitemap URL" at bounding box center [784, 227] width 341 height 12
paste input "[URL][DOMAIN_NAME]"
type input "[URL][DOMAIN_NAME]"
click at [910, 499] on span "Start Scraping" at bounding box center [925, 496] width 60 height 14
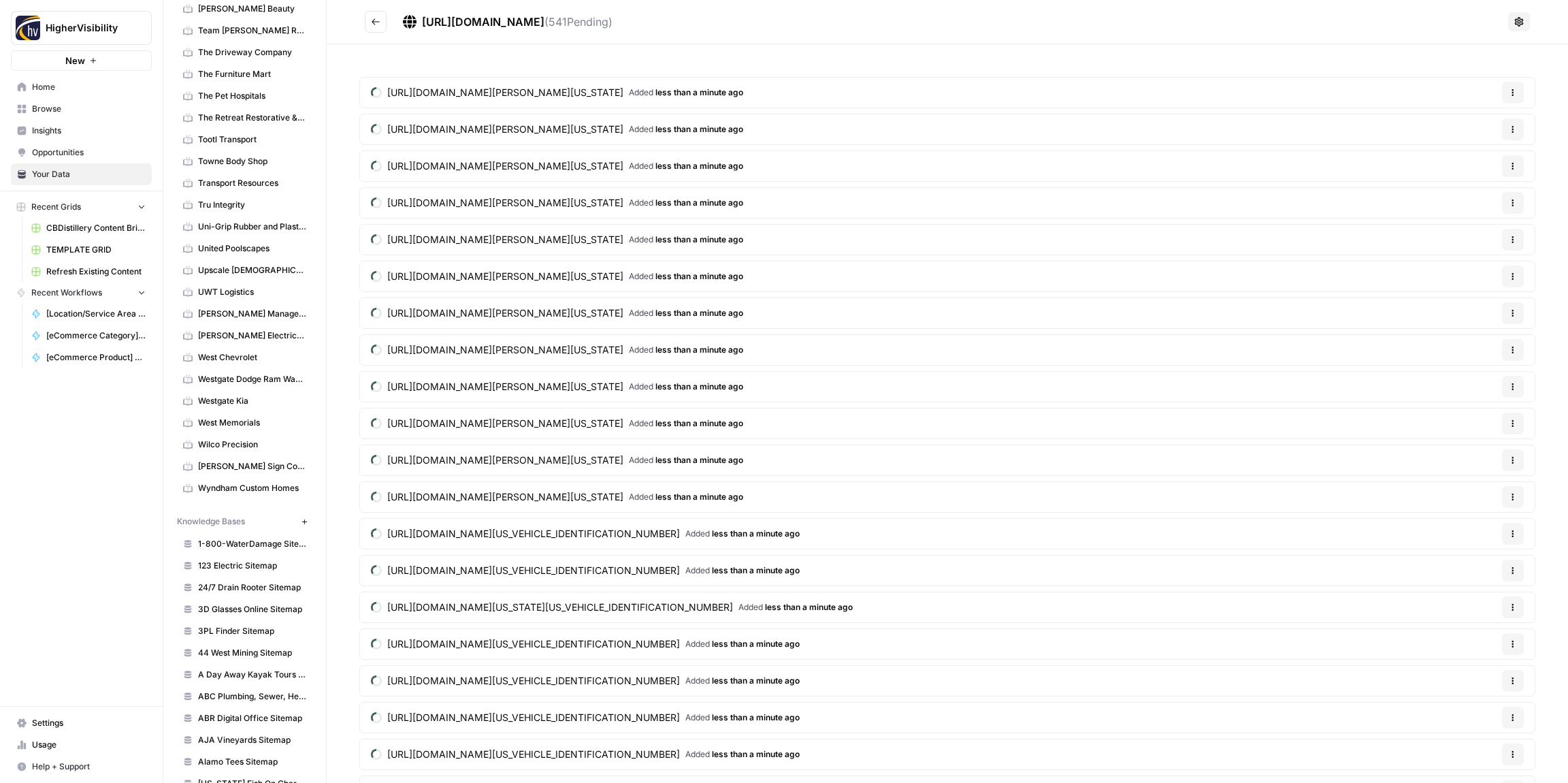
click at [376, 23] on icon "Go back" at bounding box center [376, 21] width 10 height 10
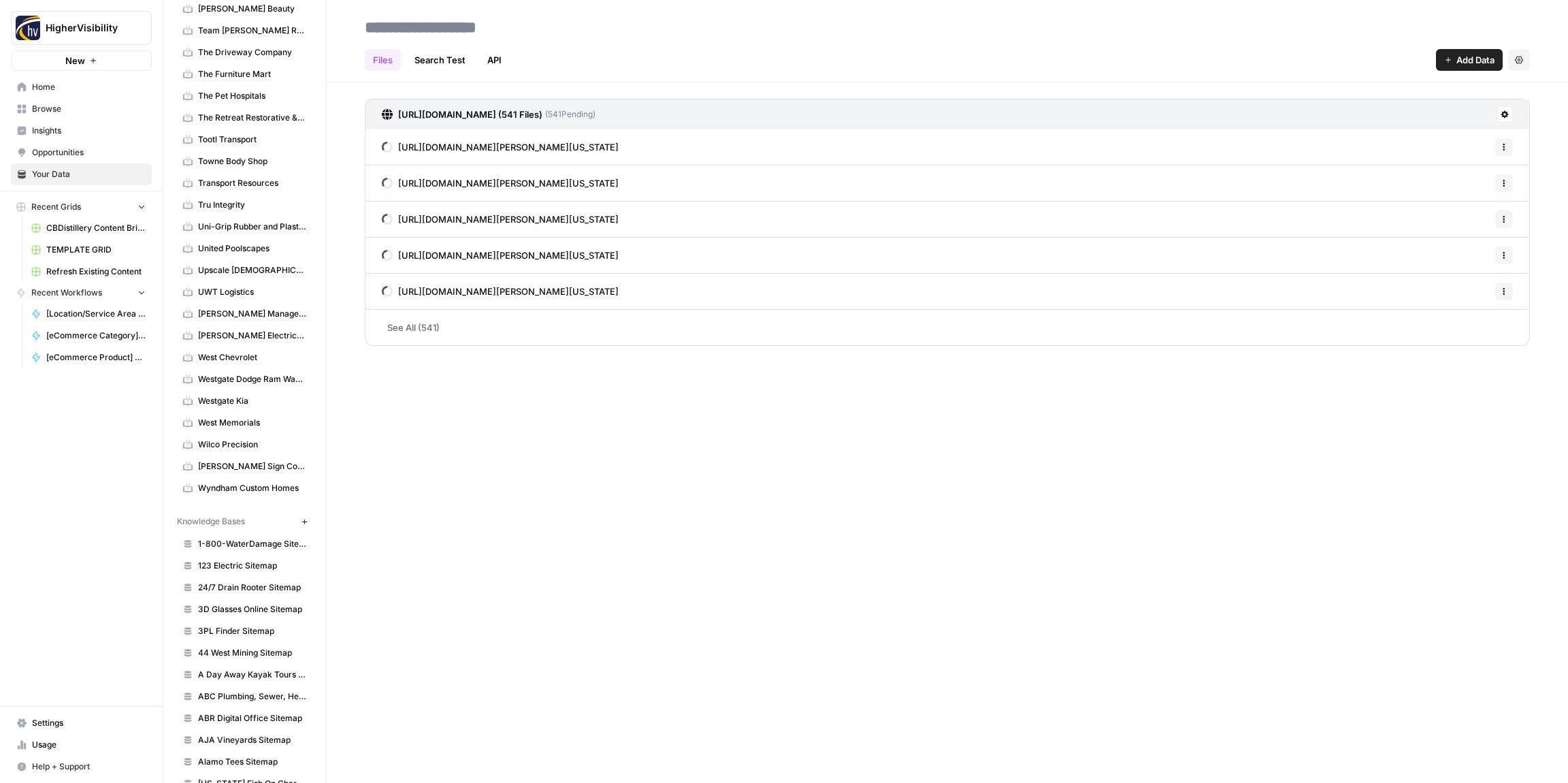
click at [439, 31] on input at bounding box center [468, 27] width 218 height 27
type input "**********"
click at [664, 32] on h2 "**********" at bounding box center [947, 27] width 1165 height 22
click at [307, 522] on span "New" at bounding box center [307, 522] width 1 height 1
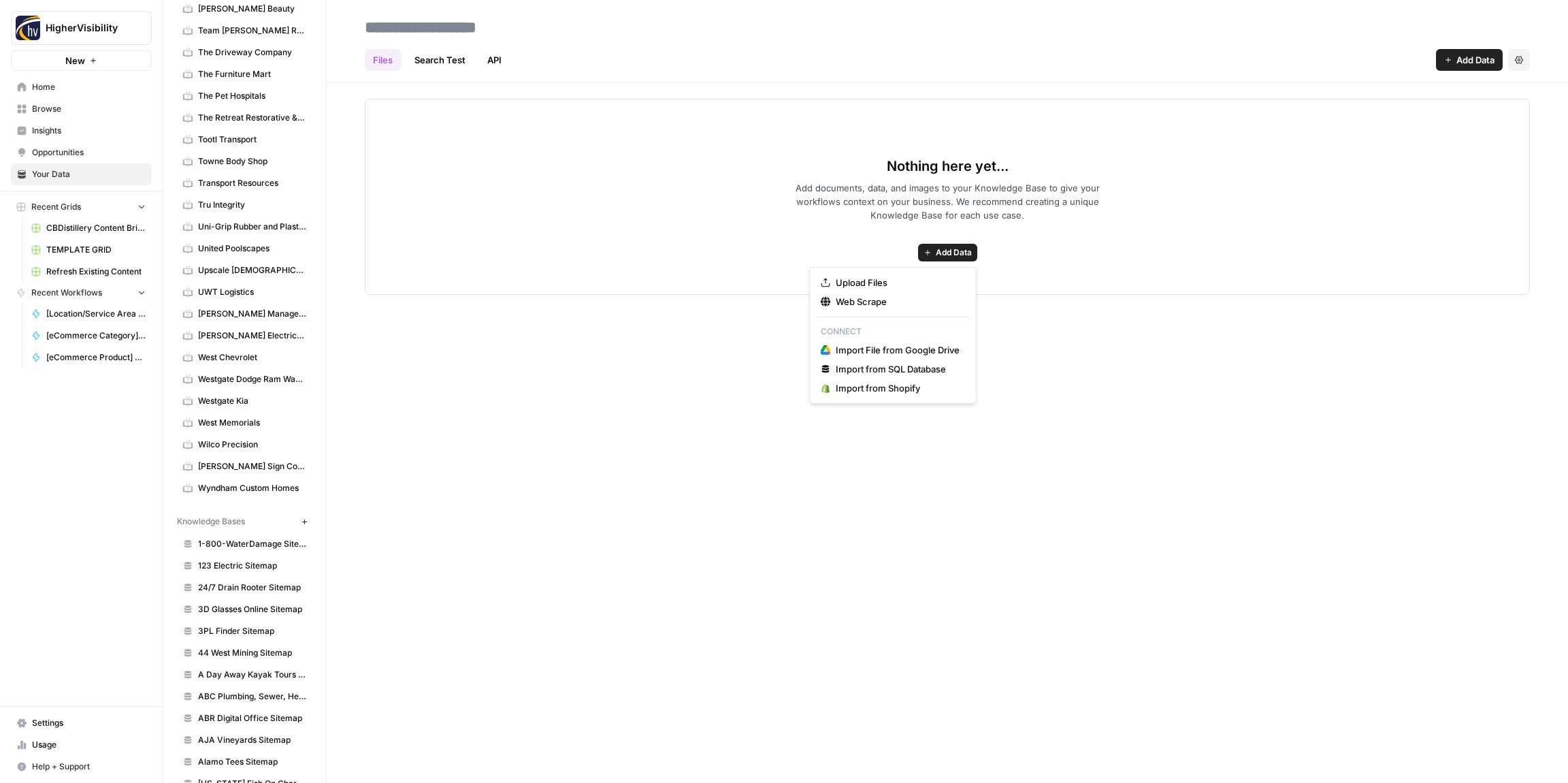
click at [940, 252] on span "Add Data" at bounding box center [953, 252] width 36 height 12
click at [907, 306] on span "Web Scrape" at bounding box center [898, 302] width 124 height 14
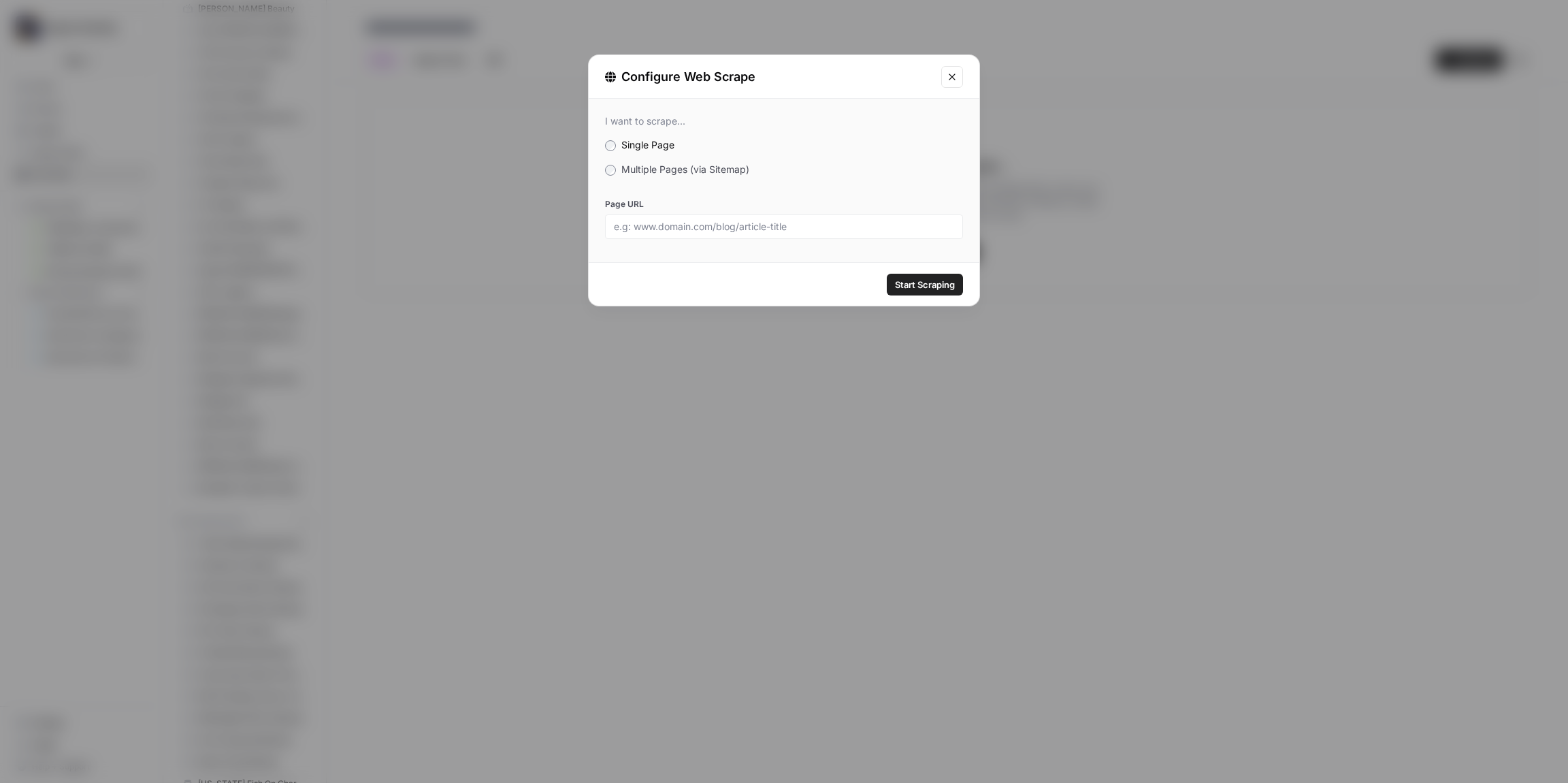
click at [615, 173] on label "Multiple Pages (via Sitemap)" at bounding box center [784, 170] width 358 height 14
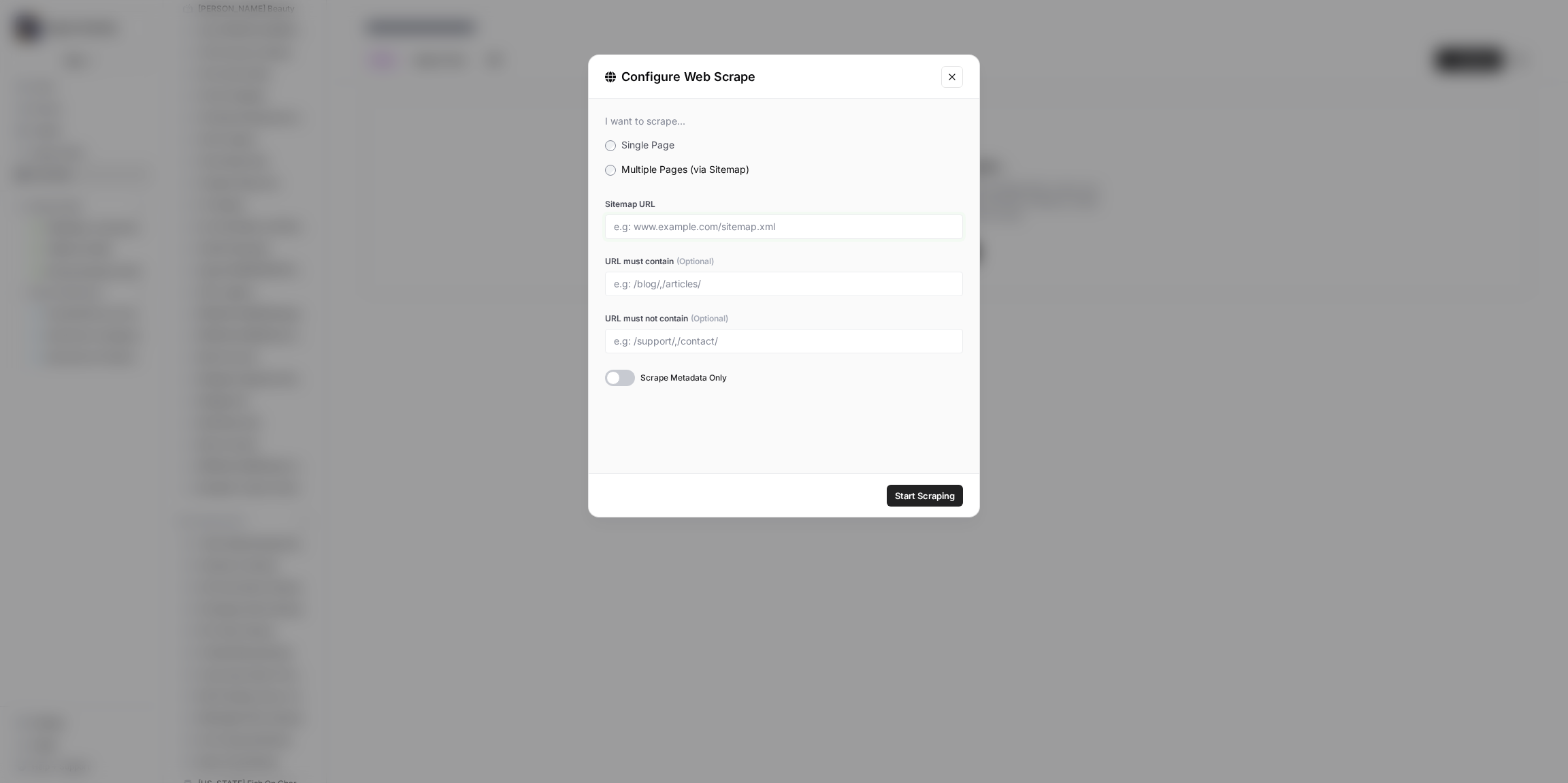
click at [619, 221] on input "Sitemap URL" at bounding box center [784, 227] width 341 height 12
paste input "[URL][DOMAIN_NAME]"
type input "[URL][DOMAIN_NAME]"
click at [904, 501] on span "Start Scraping" at bounding box center [925, 496] width 60 height 14
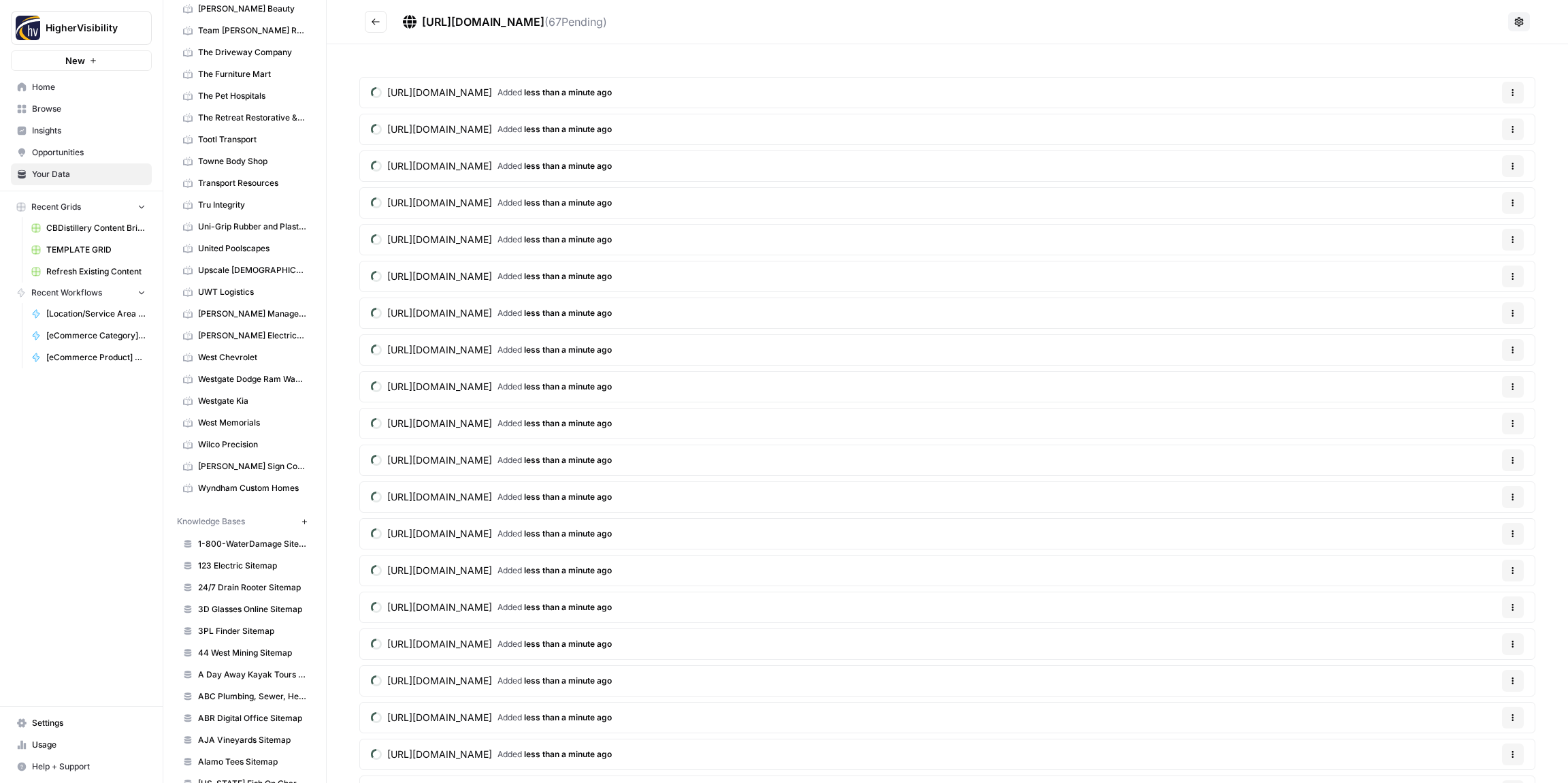
click at [378, 27] on button "Go back" at bounding box center [376, 21] width 22 height 22
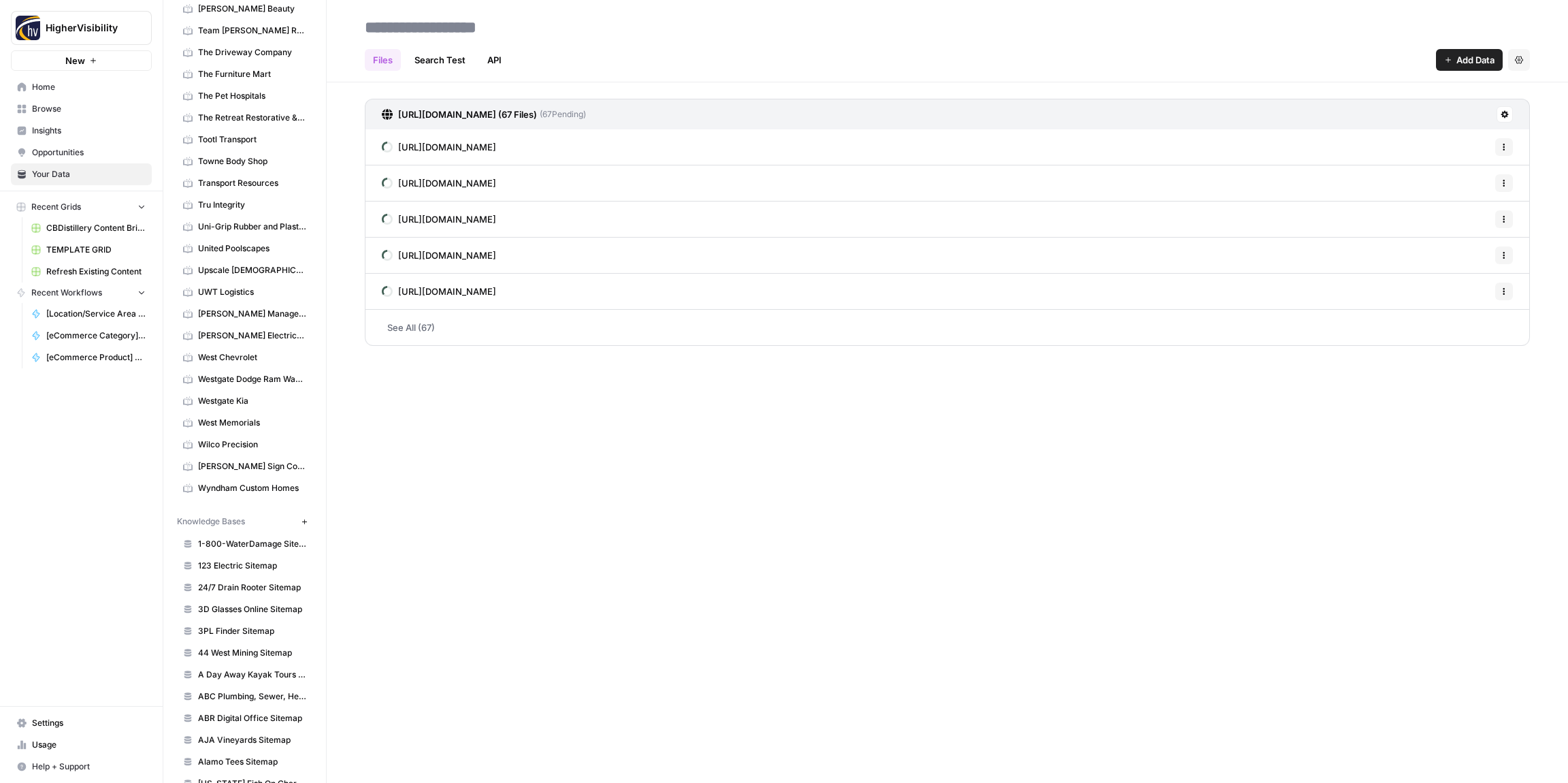
click at [423, 29] on input at bounding box center [468, 27] width 218 height 27
type input "**********"
click at [668, 60] on div "Files Search Test API Add Data Settings" at bounding box center [947, 54] width 1165 height 32
click at [305, 522] on icon "button" at bounding box center [305, 522] width 8 height 8
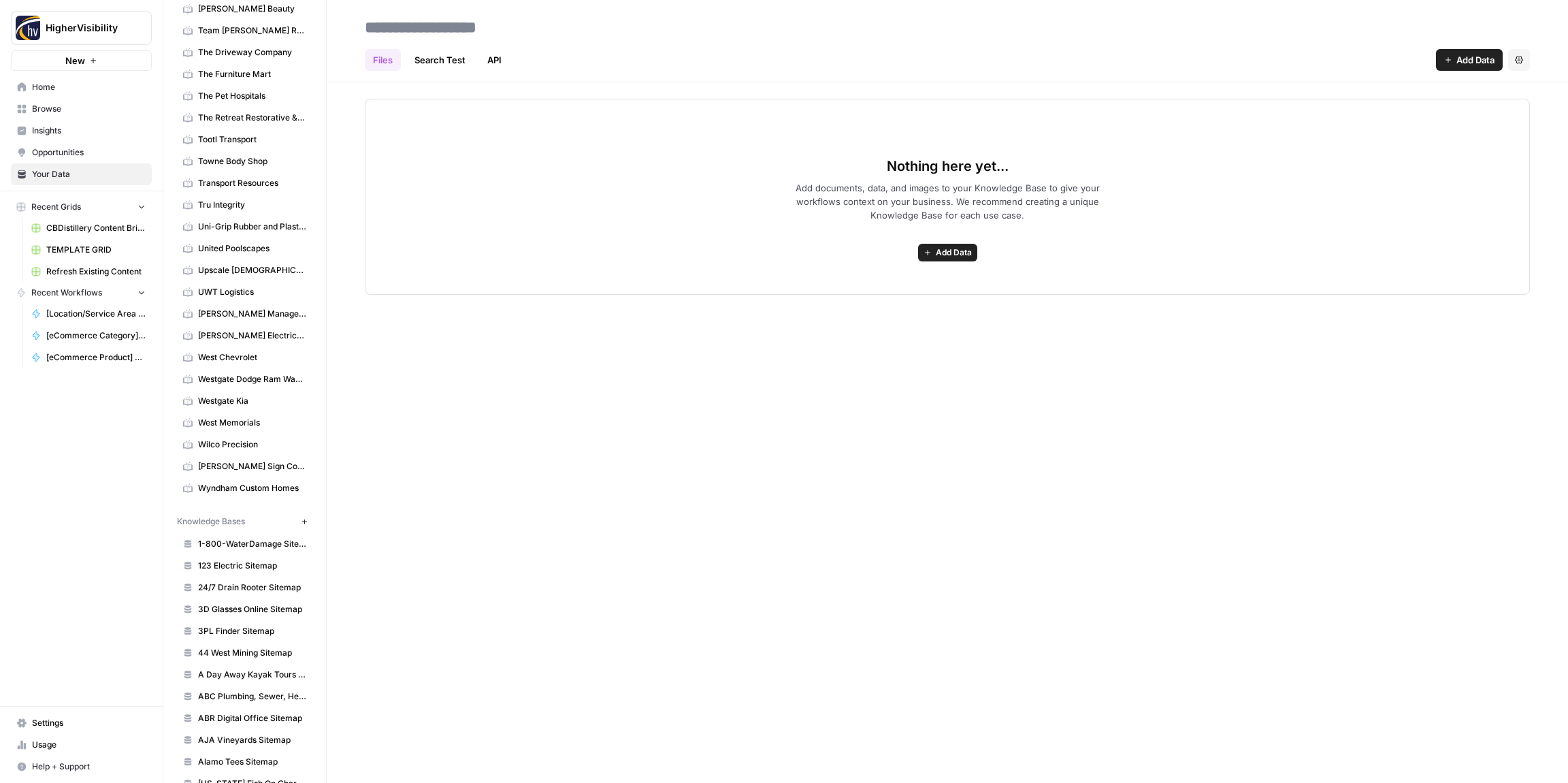
click at [954, 251] on span "Add Data" at bounding box center [953, 252] width 36 height 12
click at [902, 302] on span "Web Scrape" at bounding box center [898, 302] width 124 height 14
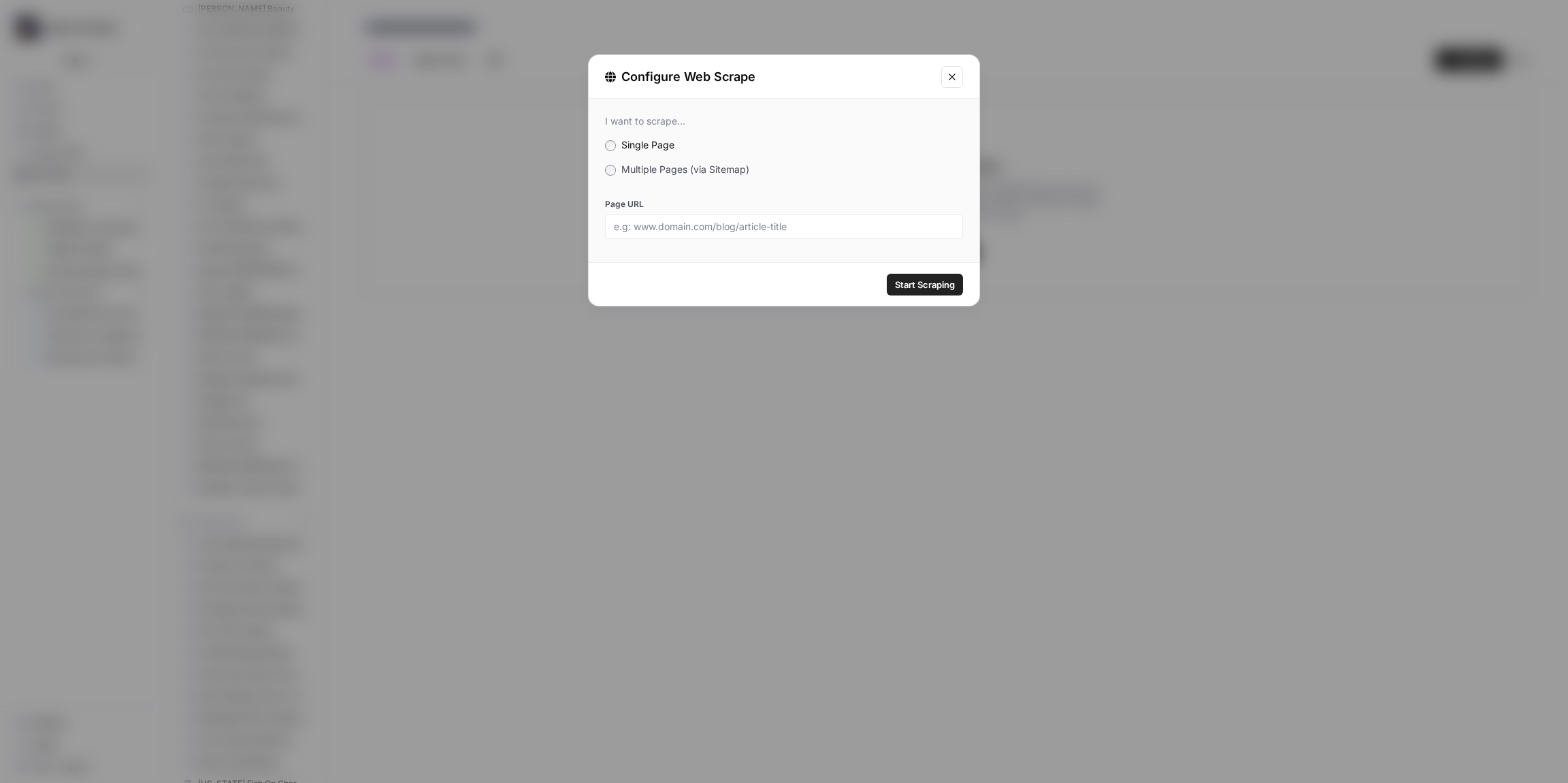
click at [616, 166] on label "Multiple Pages (via Sitemap)" at bounding box center [784, 170] width 358 height 14
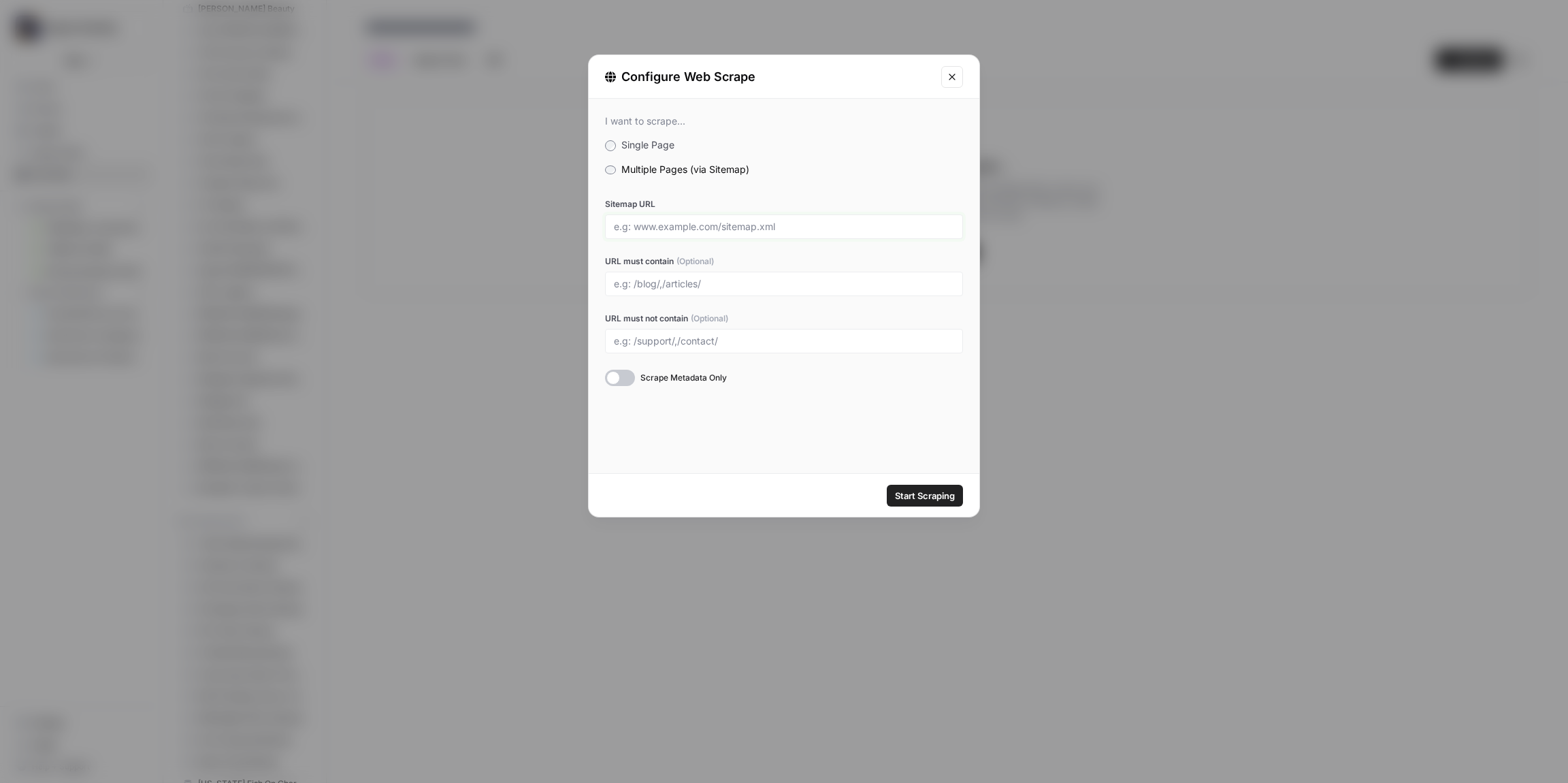
click at [644, 228] on input "Sitemap URL" at bounding box center [784, 227] width 341 height 12
paste input "[URL][DOMAIN_NAME]"
type input "[URL][DOMAIN_NAME]"
click at [946, 497] on span "Start Scraping" at bounding box center [925, 496] width 60 height 14
click at [881, 543] on div "Configure Web Scrape I want to scrape... Single Page Multiple Pages (via Sitema…" at bounding box center [784, 392] width 1568 height 783
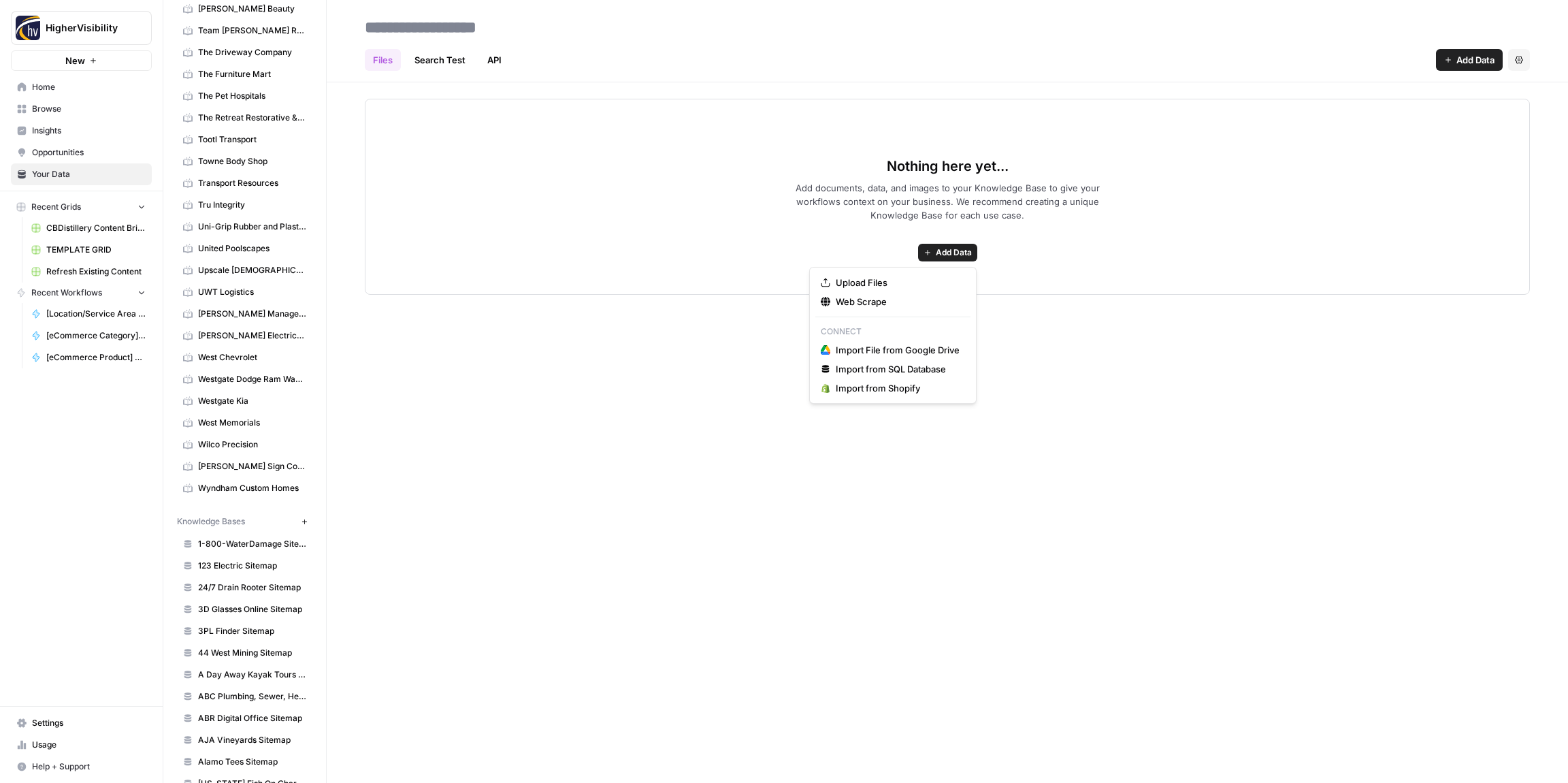
click at [959, 249] on span "Add Data" at bounding box center [953, 252] width 36 height 12
drag, startPoint x: 855, startPoint y: 300, endPoint x: 840, endPoint y: 293, distance: 16.6
click at [855, 300] on span "Web Scrape" at bounding box center [898, 302] width 124 height 14
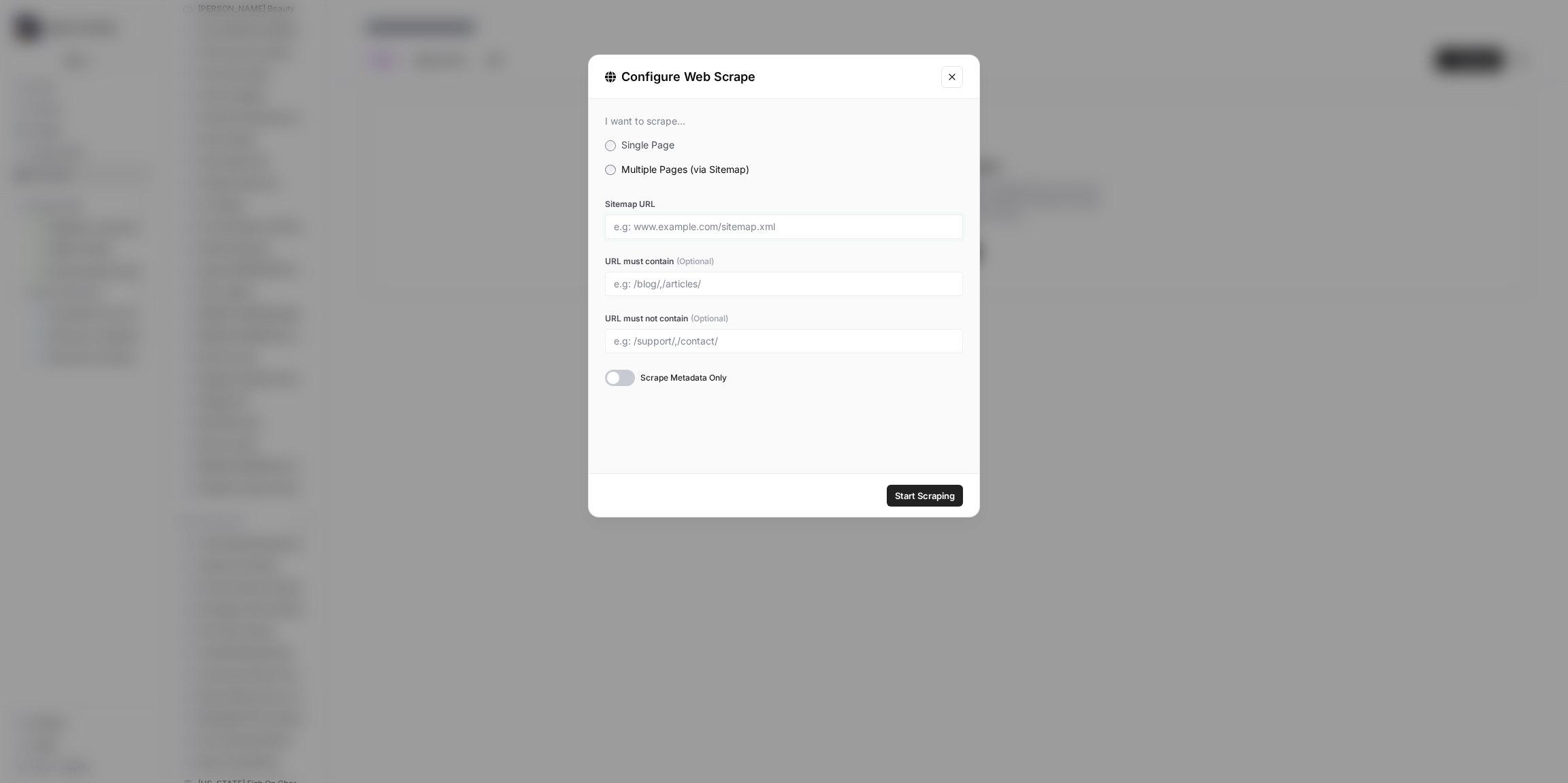
click at [657, 226] on input "Sitemap URL" at bounding box center [784, 227] width 341 height 12
paste input "[URL][DOMAIN_NAME]"
type input "[URL][DOMAIN_NAME]"
drag, startPoint x: 832, startPoint y: 213, endPoint x: 825, endPoint y: 216, distance: 7.6
click at [831, 214] on div "Sitemap URL [URL][DOMAIN_NAME]" at bounding box center [784, 218] width 358 height 41
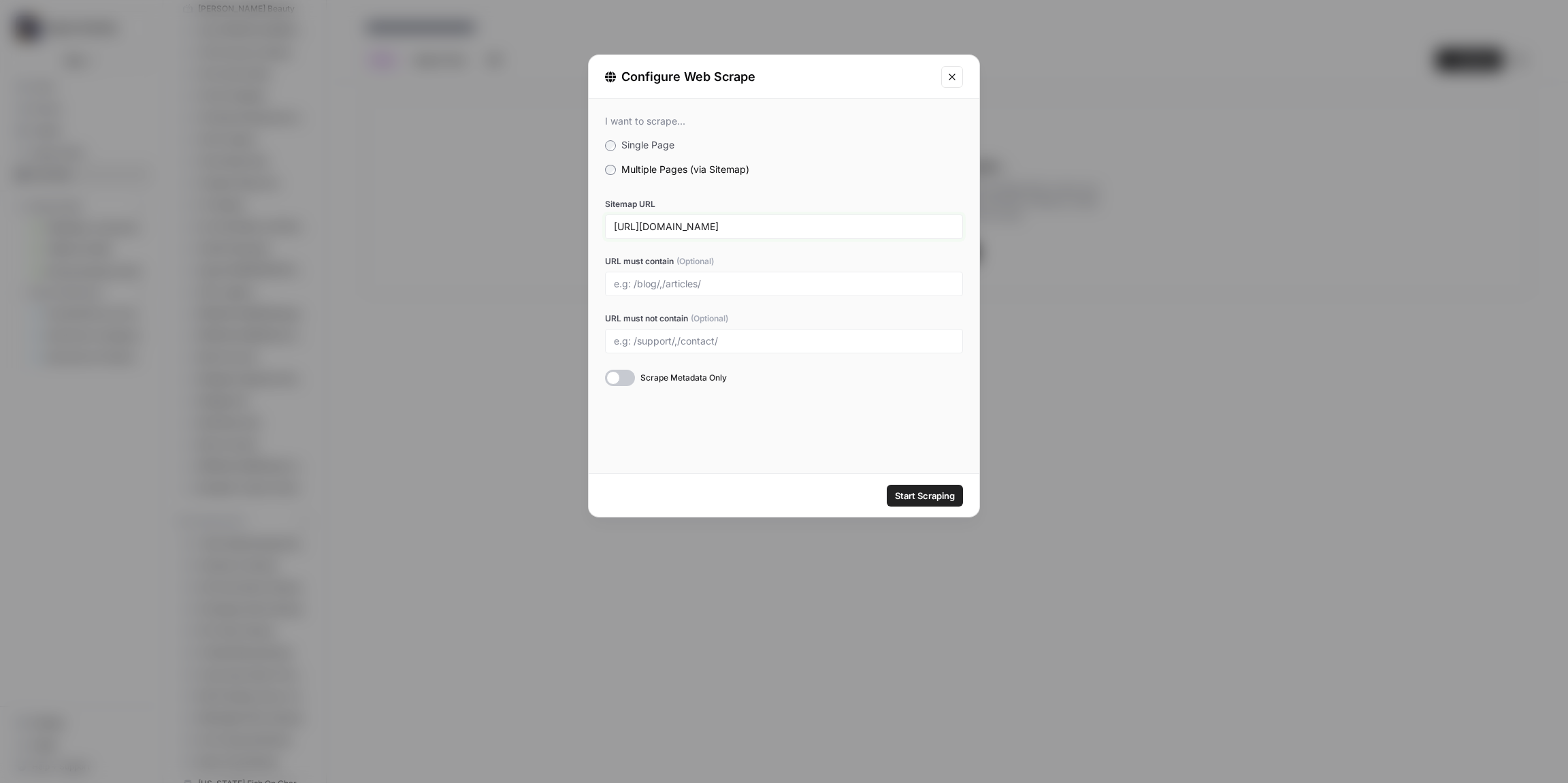
click at [791, 229] on input "[URL][DOMAIN_NAME]" at bounding box center [784, 227] width 341 height 12
click at [716, 231] on input "Sitemap URL" at bounding box center [784, 227] width 341 height 12
paste input "[URL][DOMAIN_NAME]"
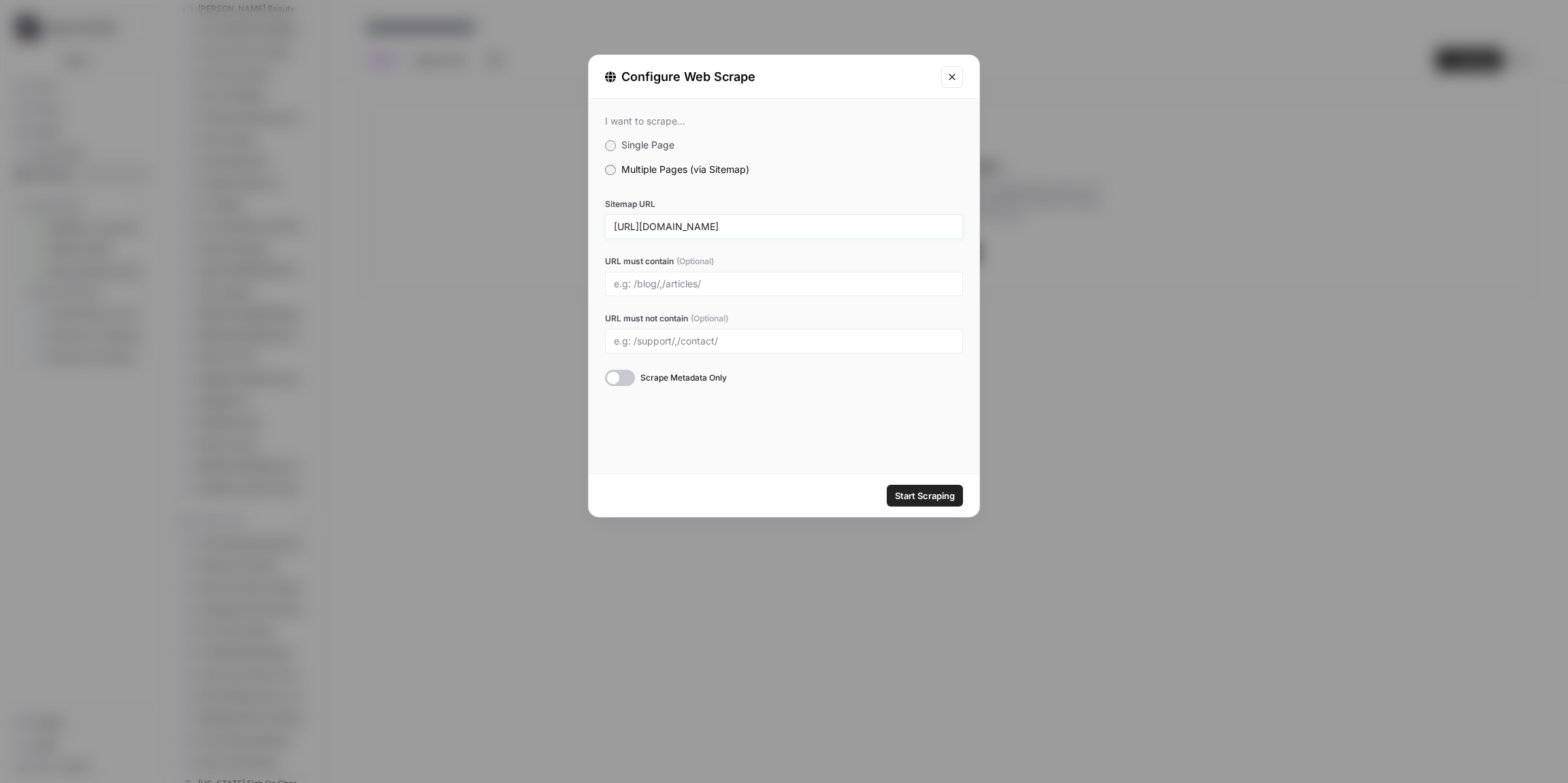
type input "[URL][DOMAIN_NAME]"
click at [943, 492] on span "Start Scraping" at bounding box center [925, 496] width 60 height 14
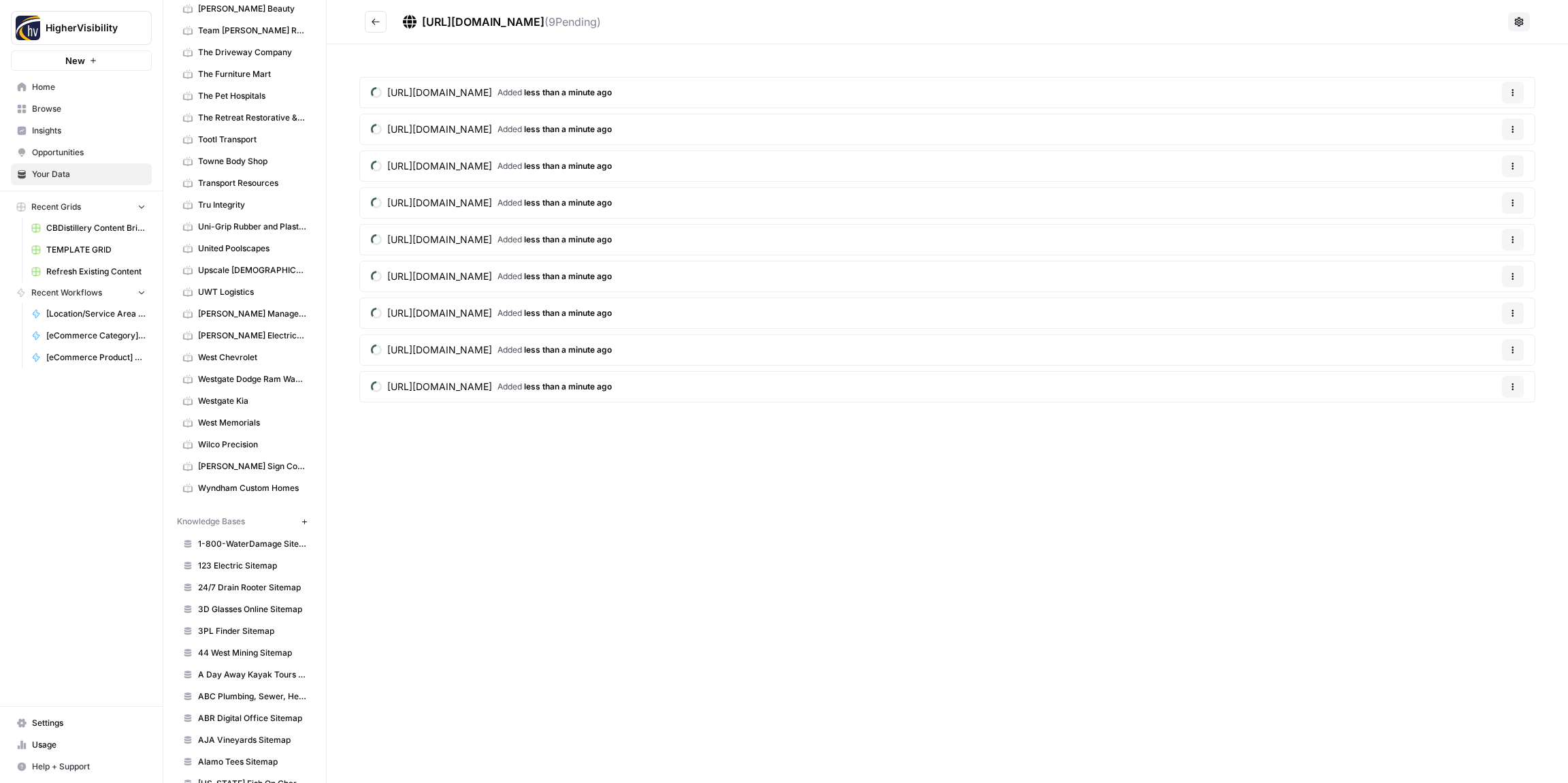
click at [381, 25] on button "Go back" at bounding box center [376, 21] width 22 height 22
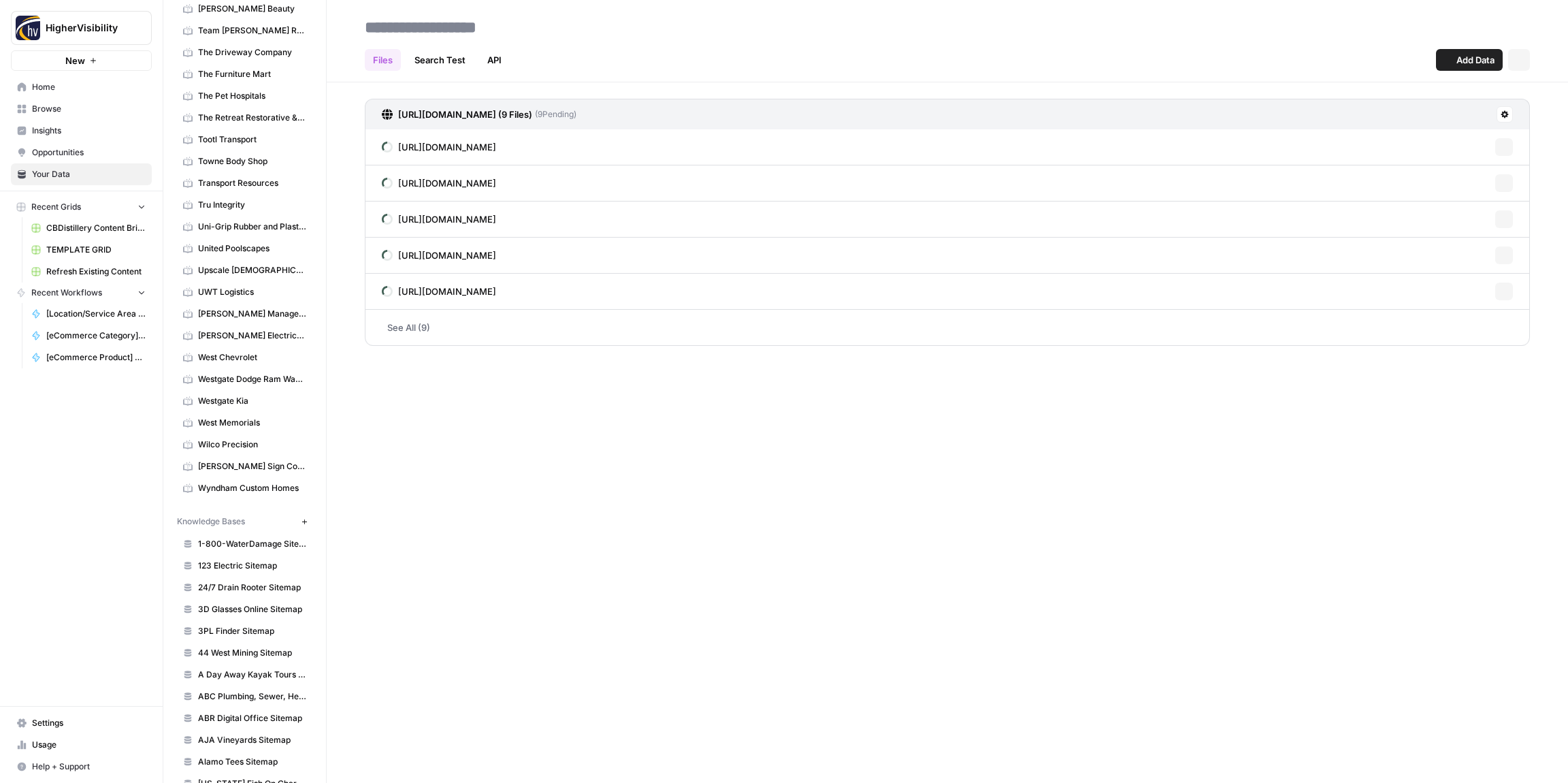
click at [418, 24] on input at bounding box center [468, 27] width 218 height 27
type input "**********"
